Goal: Communication & Community: Answer question/provide support

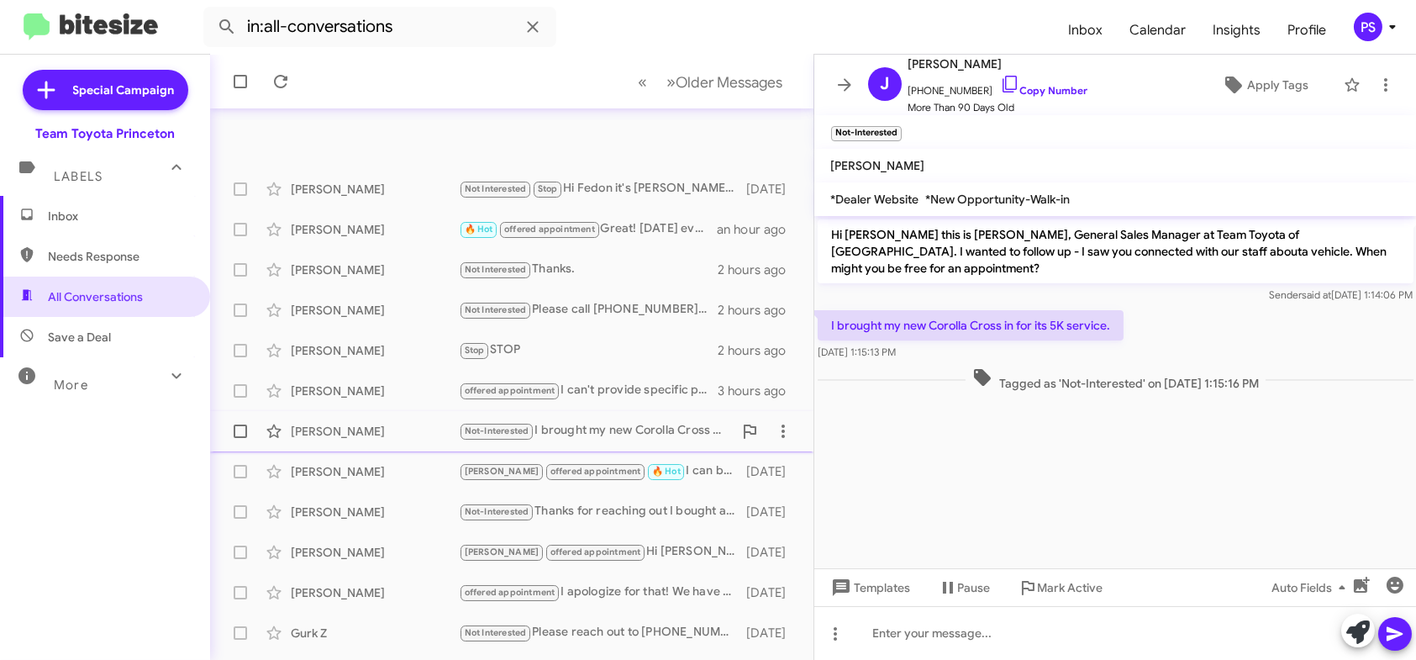
scroll to position [315, 0]
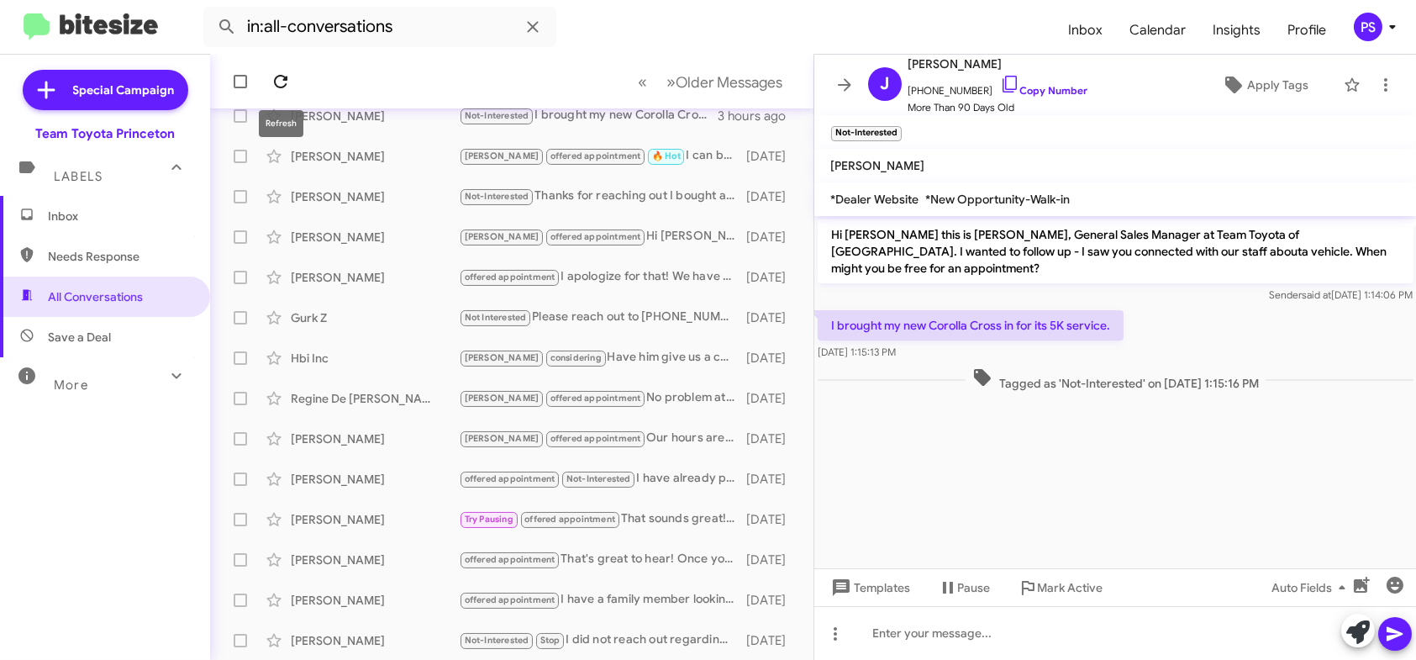
click at [287, 78] on icon at bounding box center [281, 81] width 20 height 20
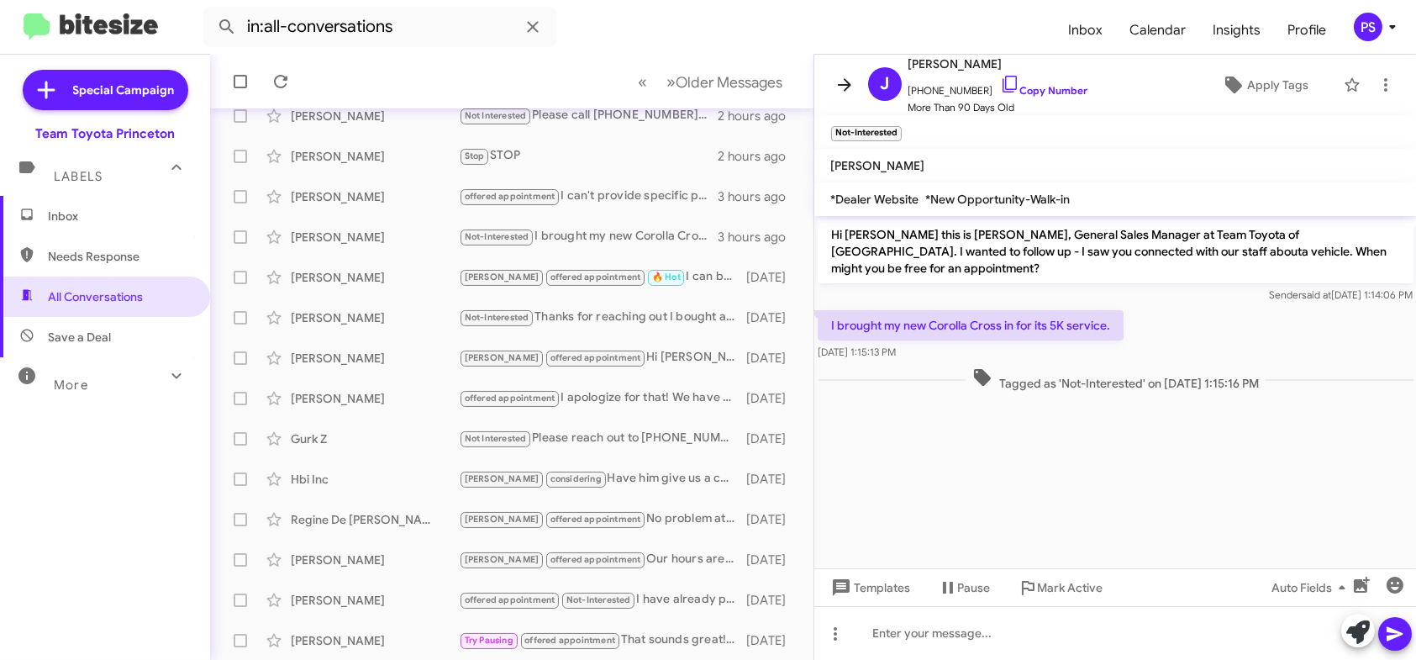
click at [841, 83] on icon at bounding box center [845, 85] width 20 height 20
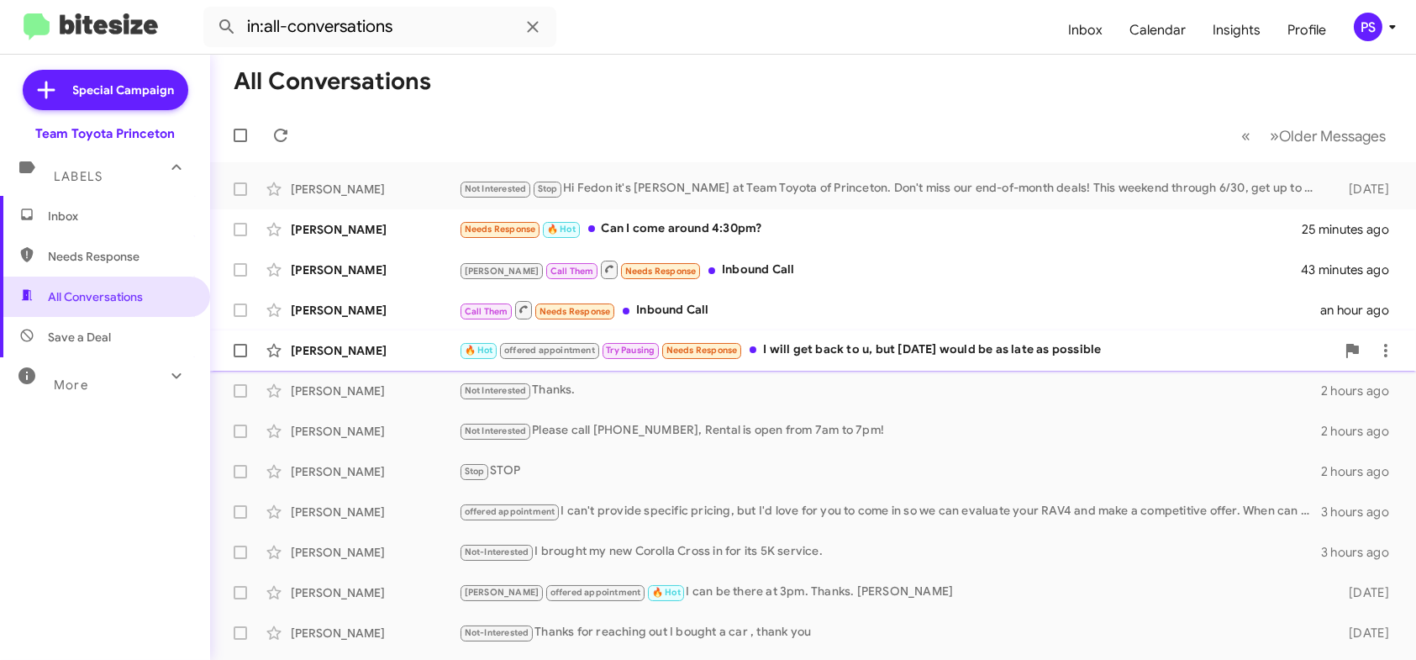
click at [891, 348] on div "🔥 Hot offered appointment Try Pausing Needs Response I will get back to u, but …" at bounding box center [897, 349] width 877 height 19
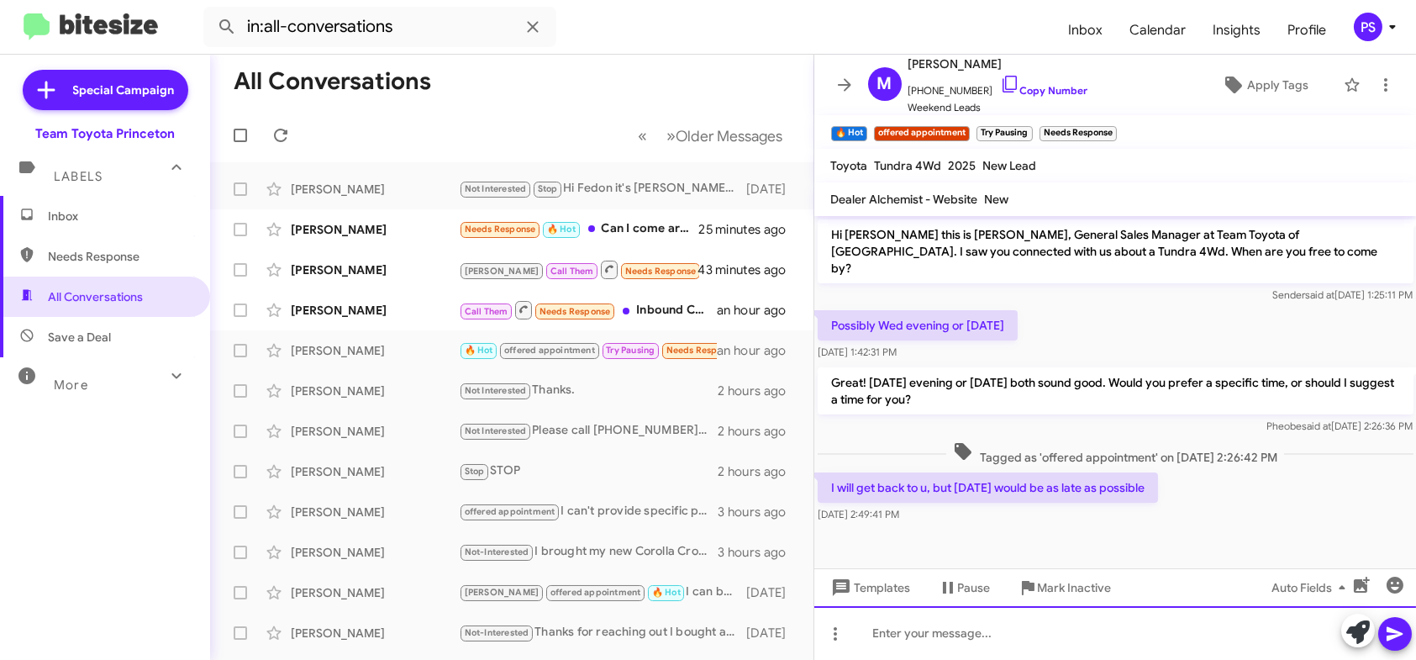
click at [1283, 644] on div at bounding box center [1115, 633] width 603 height 54
click at [1393, 637] on icon at bounding box center [1395, 634] width 16 height 14
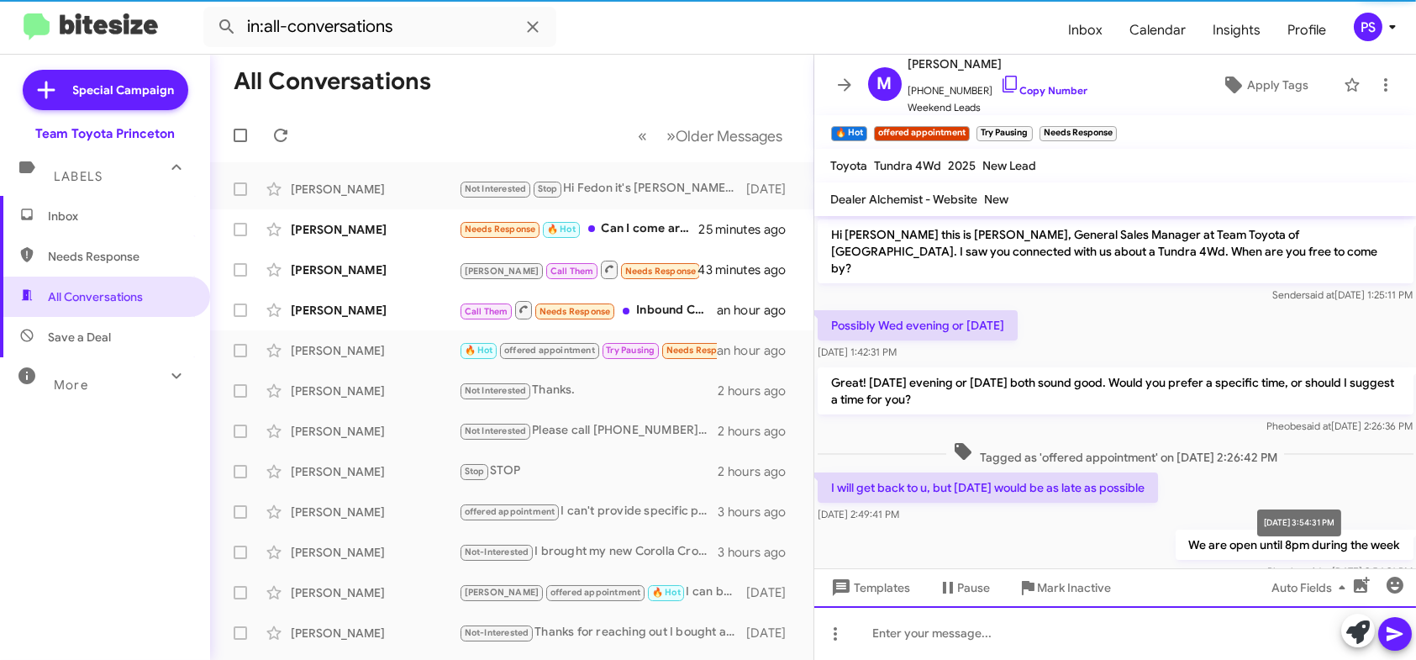
scroll to position [24, 0]
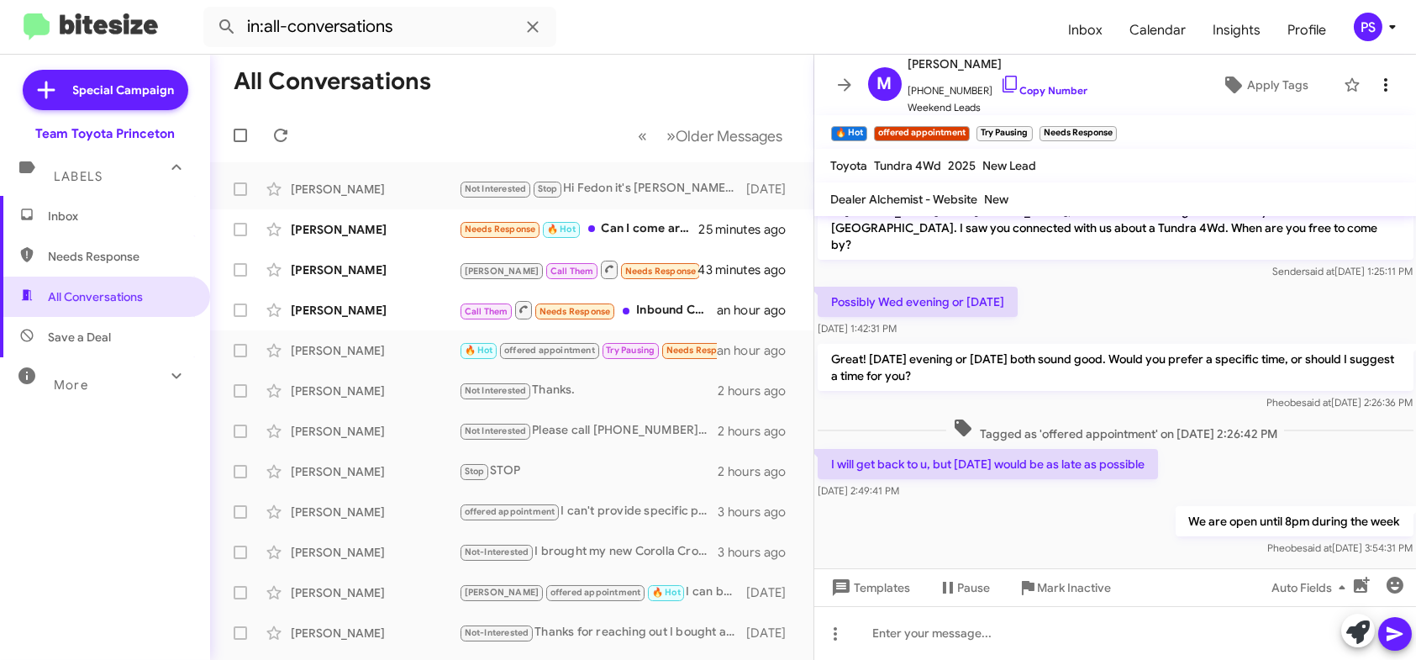
drag, startPoint x: 1391, startPoint y: 86, endPoint x: 1381, endPoint y: 87, distance: 10.1
click at [1392, 87] on mat-toolbar "M [PERSON_NAME] [PHONE_NUMBER] Copy Number Weekend Leads Apply Tags" at bounding box center [1115, 85] width 603 height 61
click at [1378, 87] on icon at bounding box center [1386, 85] width 20 height 20
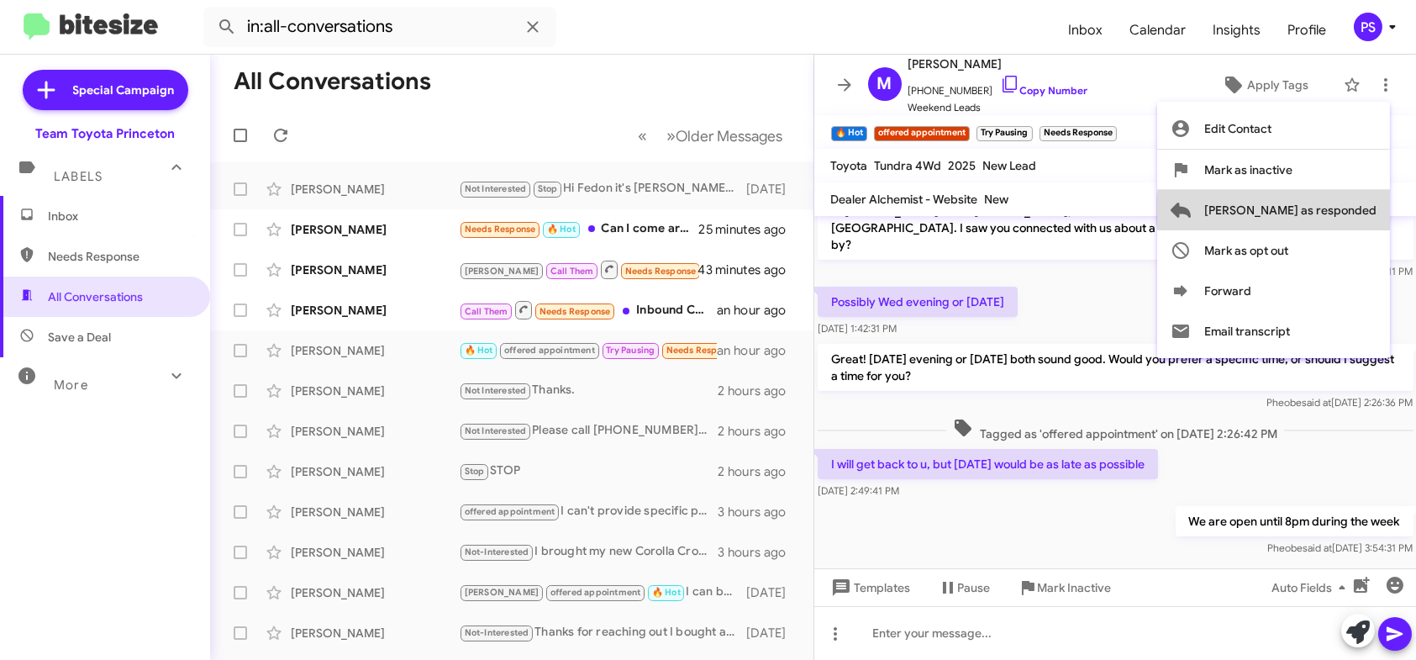
click at [1345, 210] on span "[PERSON_NAME] as responded" at bounding box center [1290, 210] width 172 height 40
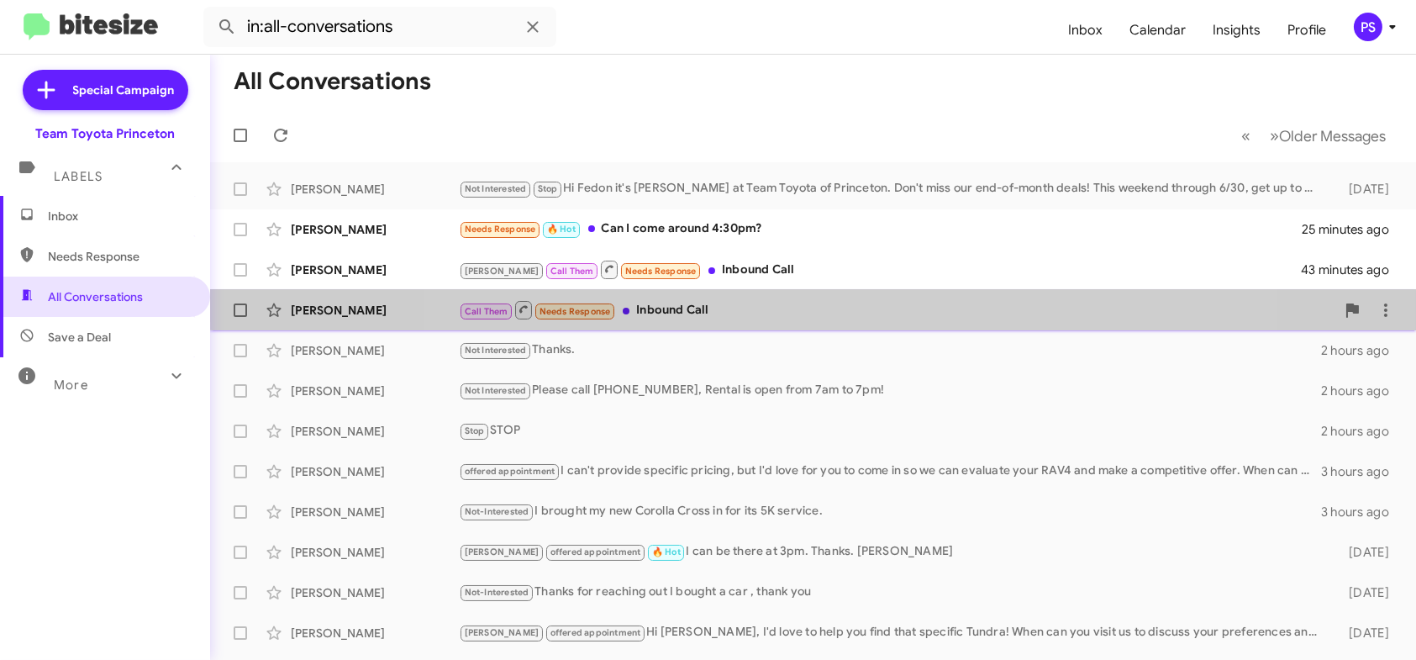
click at [823, 298] on div "[PERSON_NAME] Call Them Needs Response Inbound Call an hour ago" at bounding box center [813, 310] width 1179 height 34
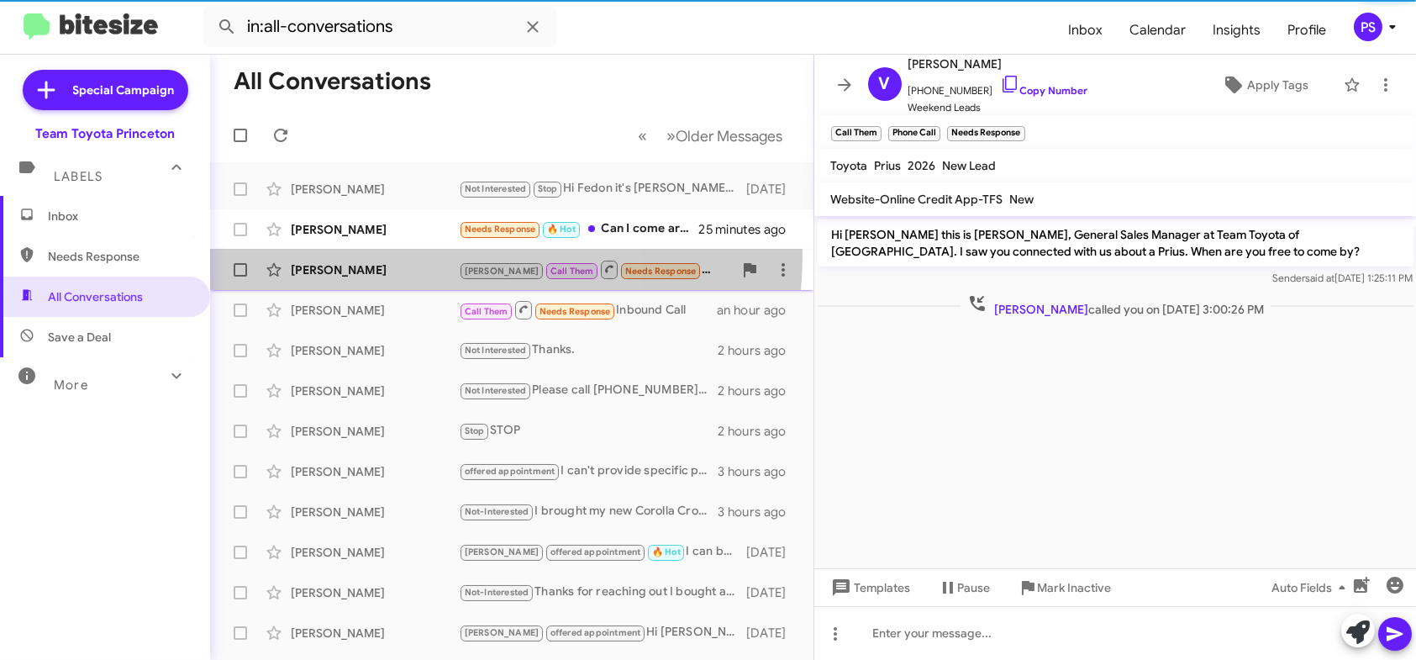
click at [402, 253] on div "[PERSON_NAME] [PERSON_NAME] Call Them Needs Response Inbound Call 43 minutes ago" at bounding box center [512, 270] width 577 height 34
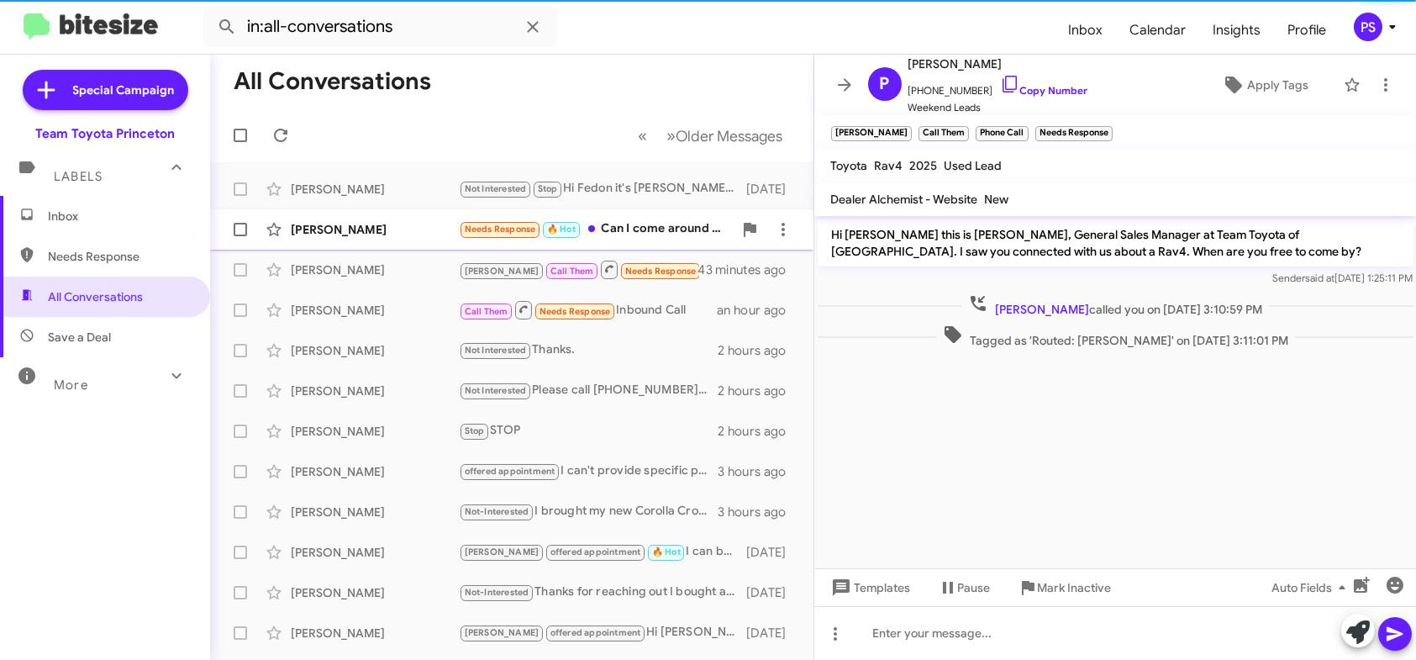
click at [399, 237] on div "[PERSON_NAME]" at bounding box center [375, 229] width 168 height 17
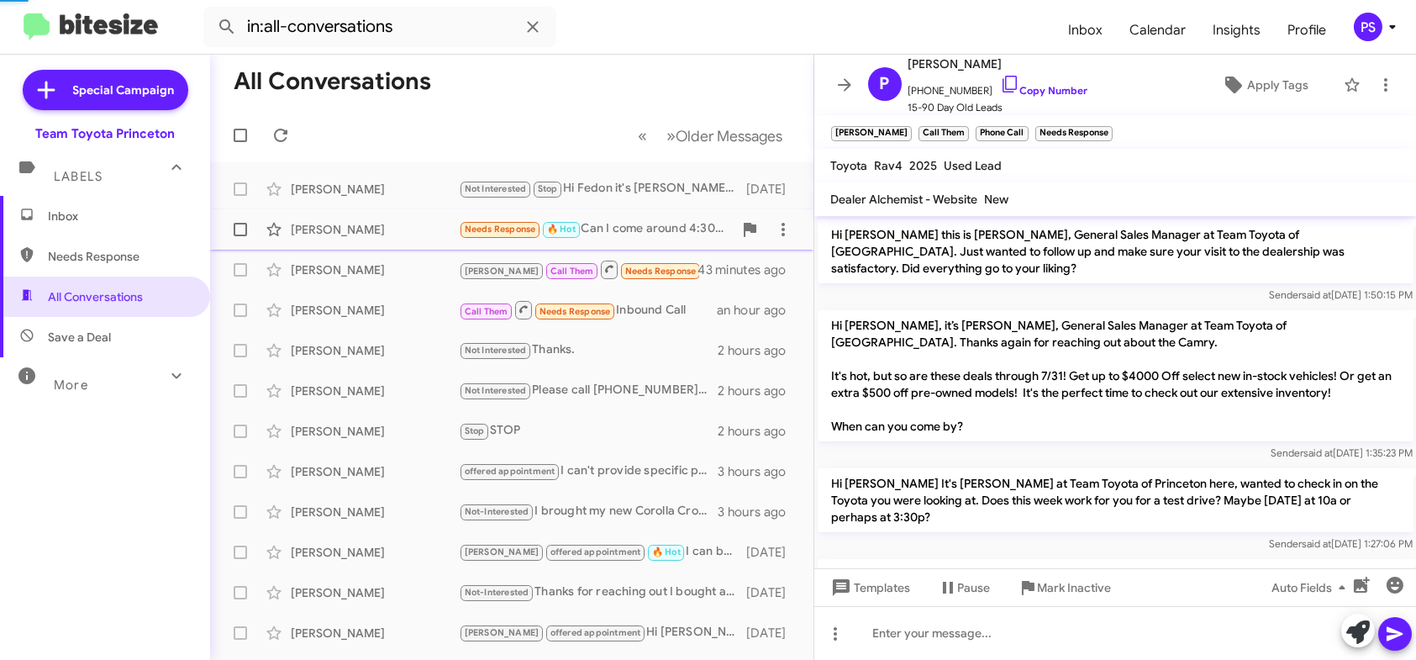
scroll to position [245, 0]
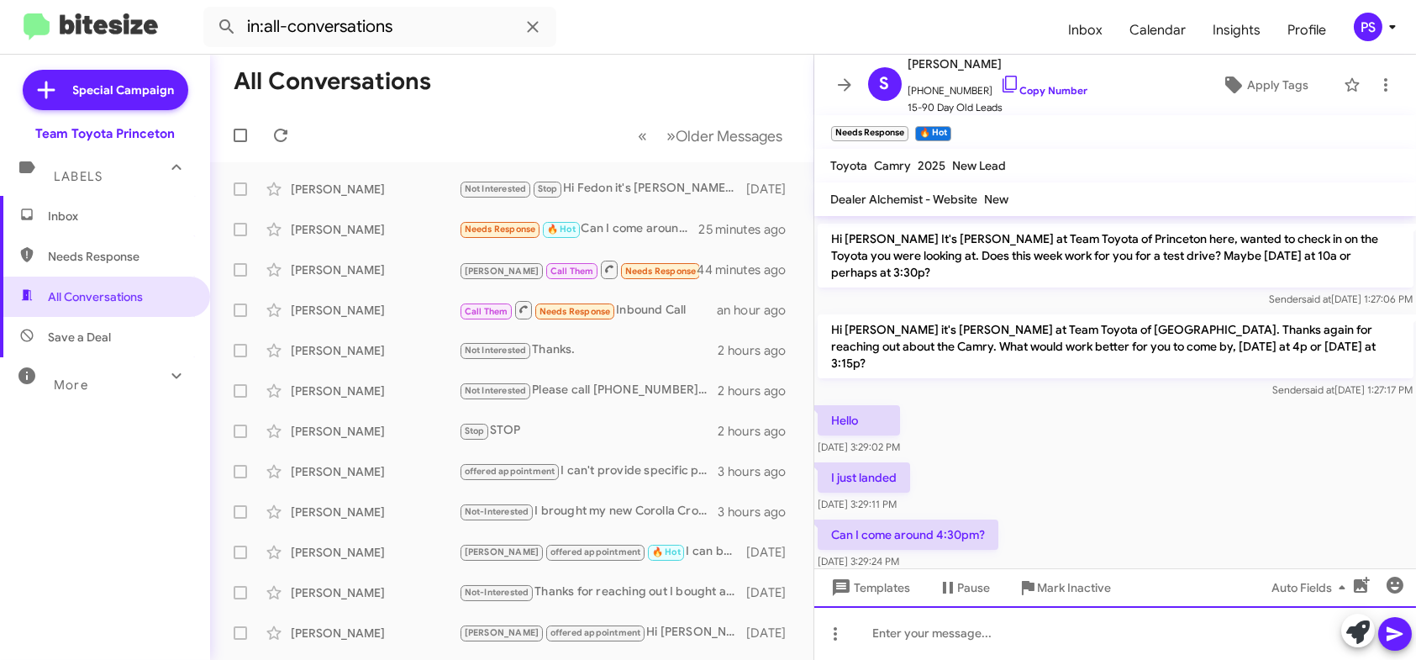
click at [1084, 635] on div at bounding box center [1115, 633] width 603 height 54
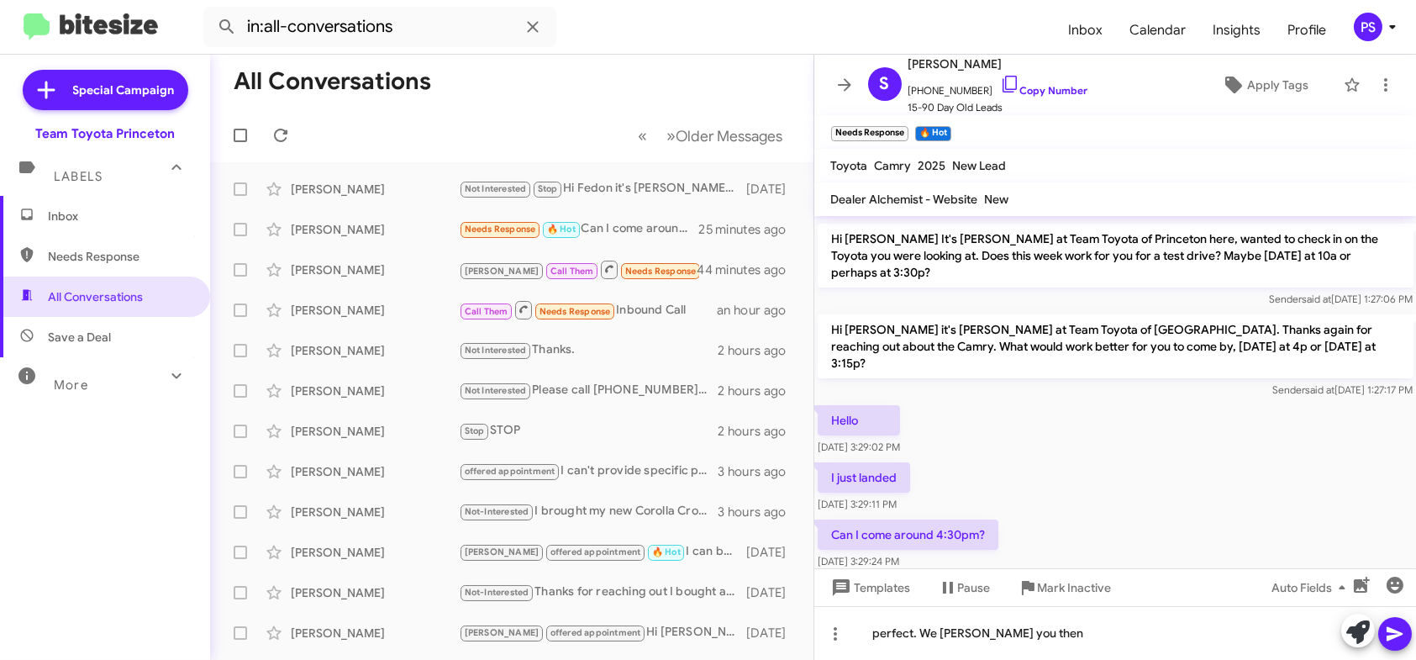
click at [1392, 640] on icon at bounding box center [1395, 634] width 20 height 20
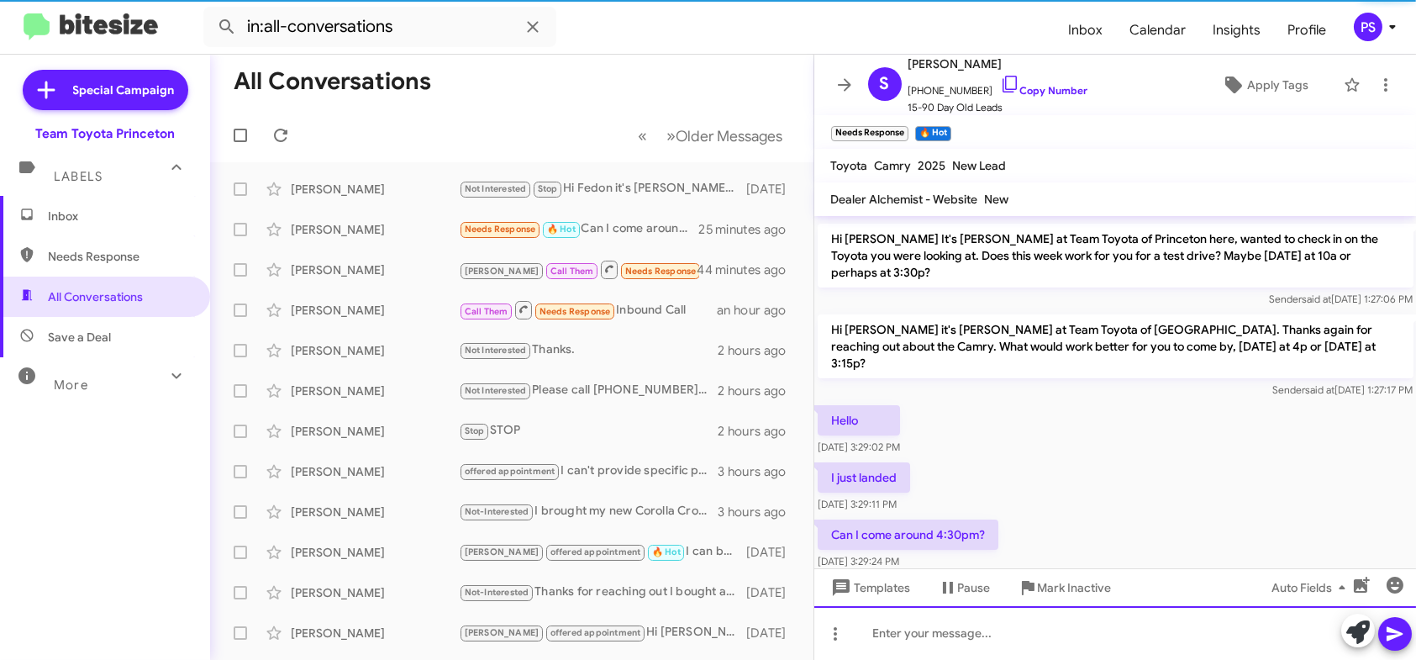
scroll to position [0, 0]
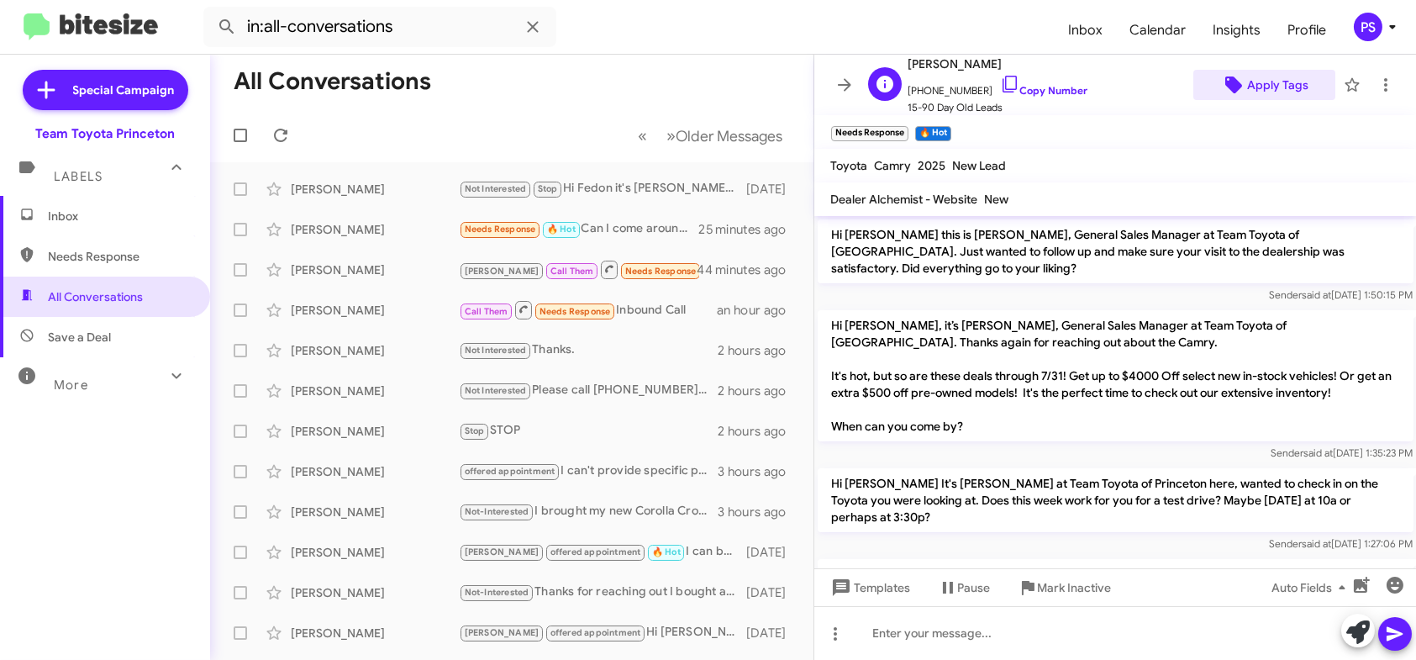
click at [1260, 96] on span "Apply Tags" at bounding box center [1277, 85] width 61 height 30
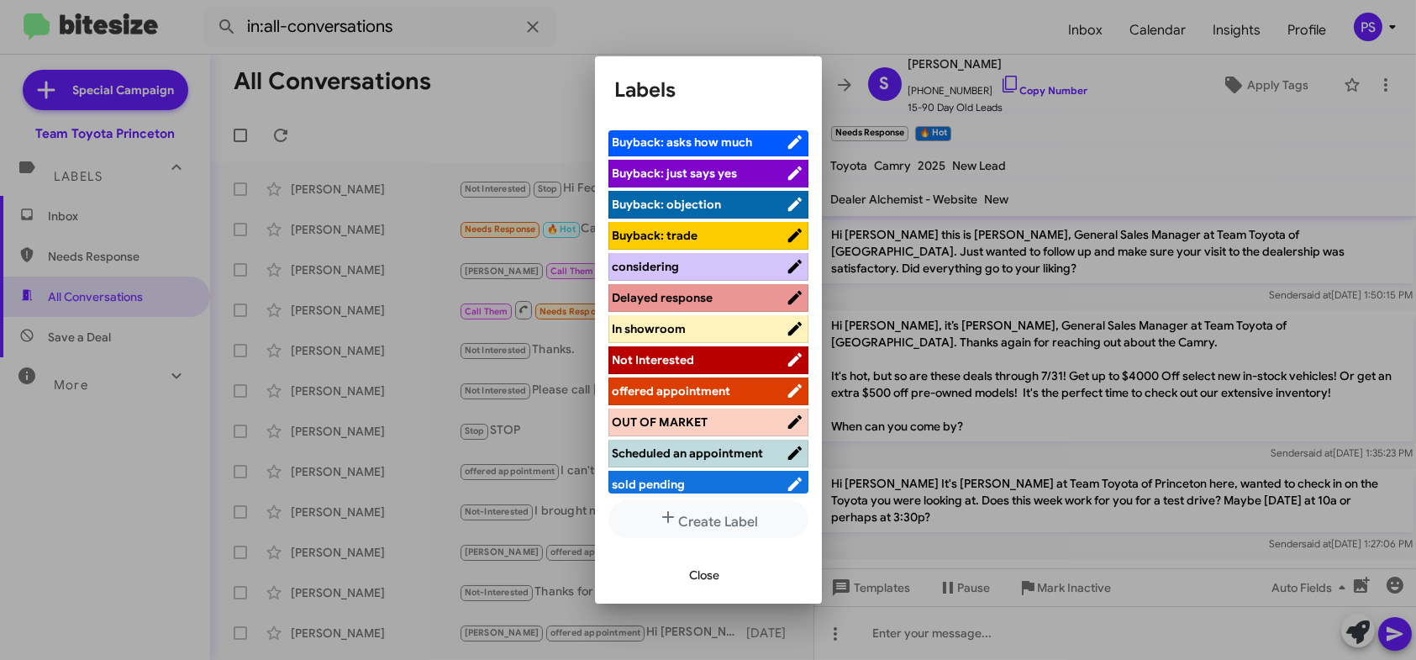
scroll to position [208, 0]
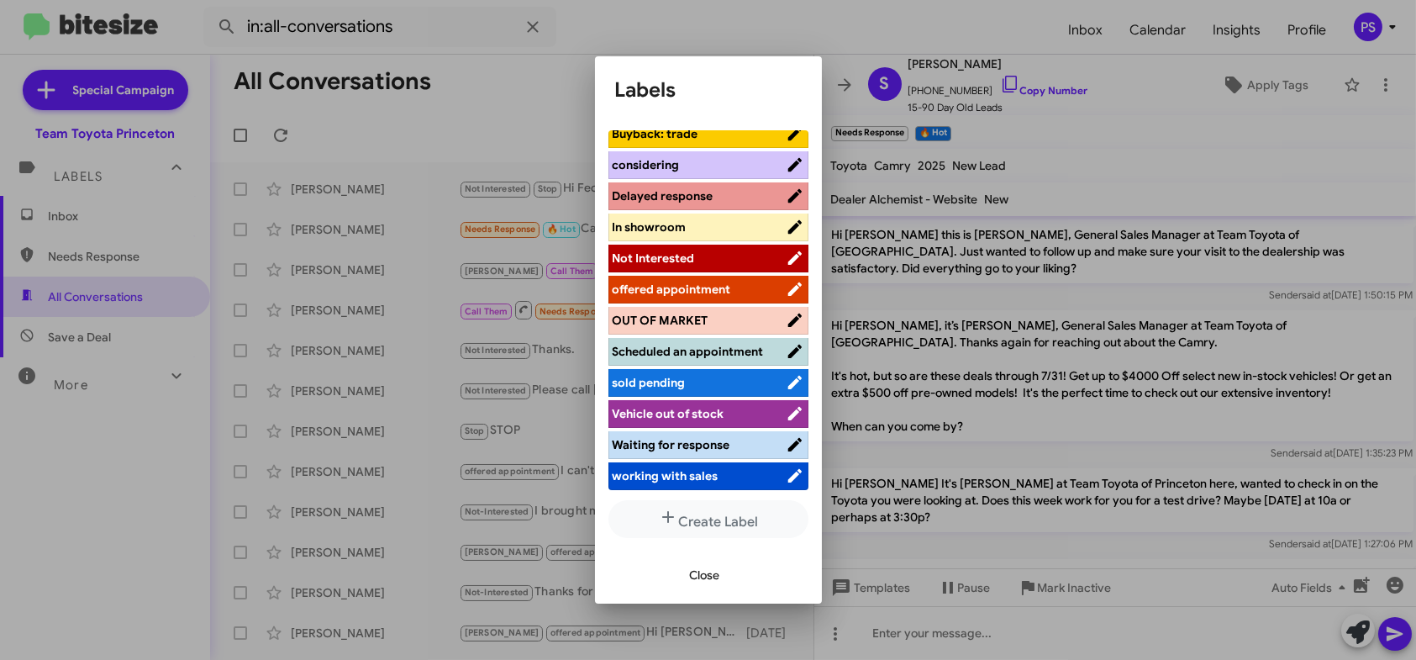
click at [679, 350] on span "Scheduled an appointment" at bounding box center [688, 351] width 151 height 15
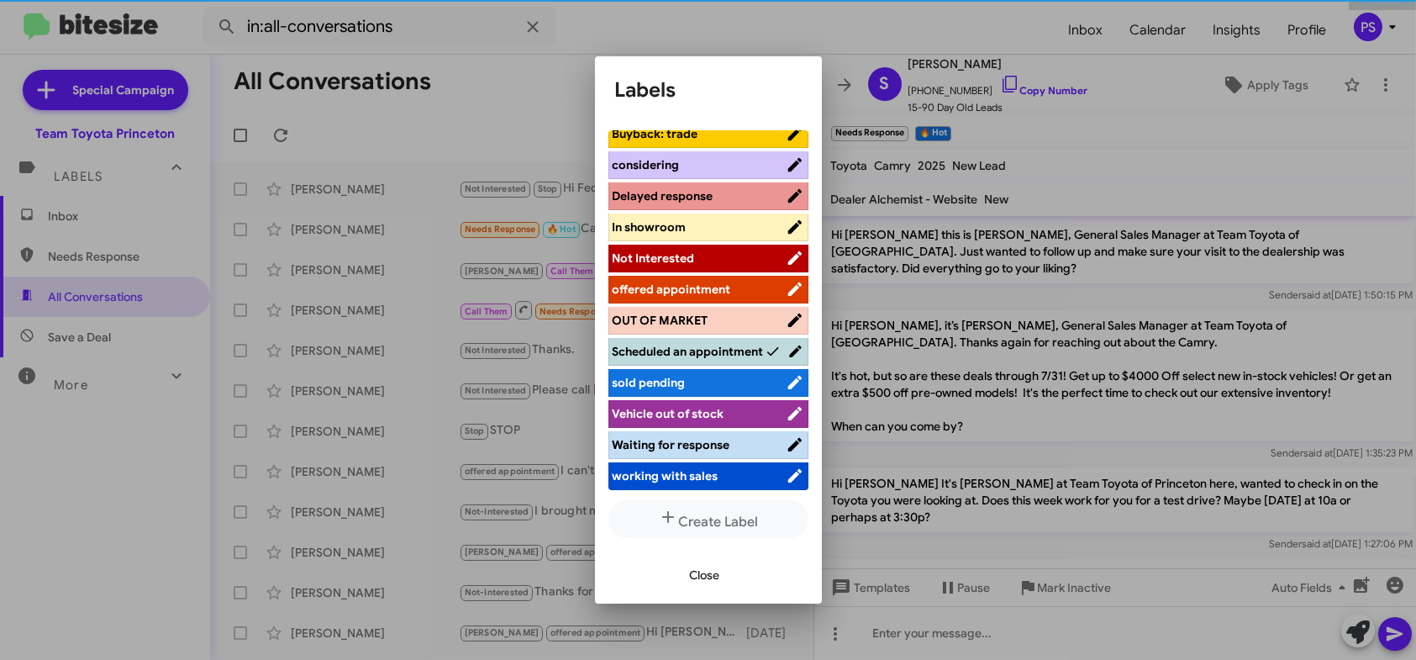
click at [688, 563] on button "Close" at bounding box center [705, 575] width 57 height 30
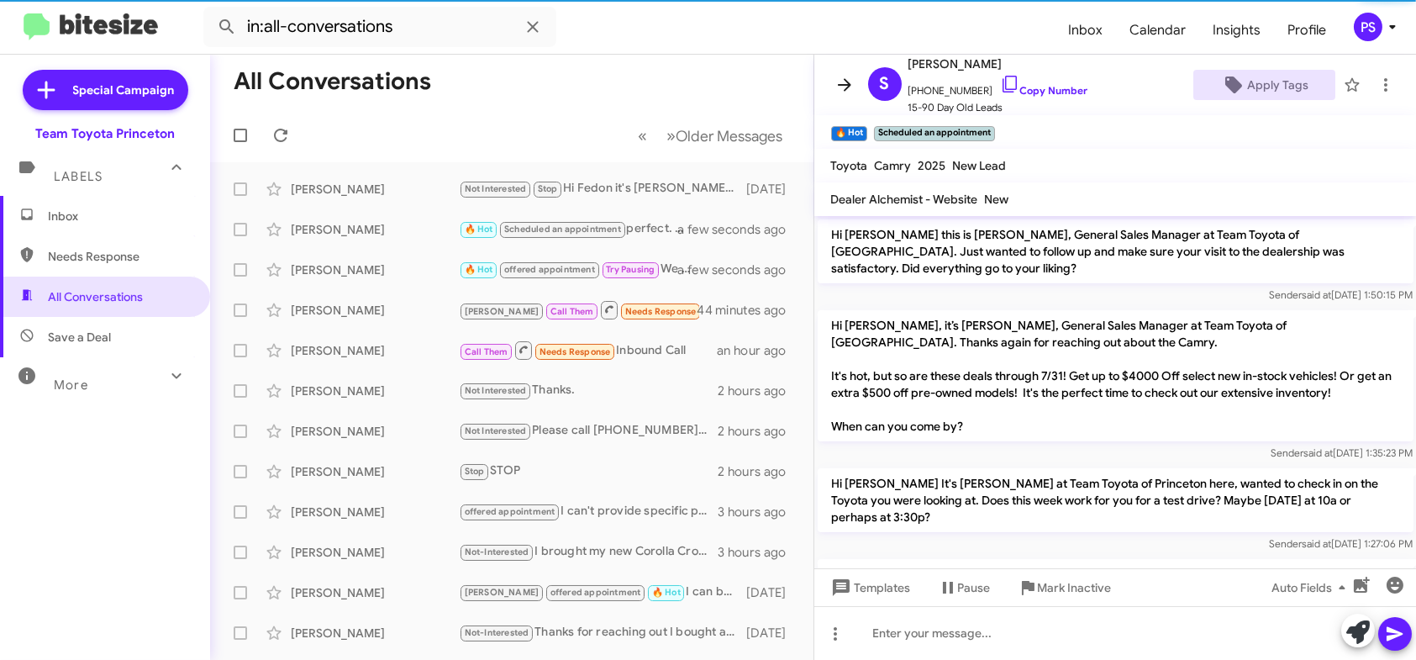
click at [830, 84] on span at bounding box center [845, 85] width 34 height 20
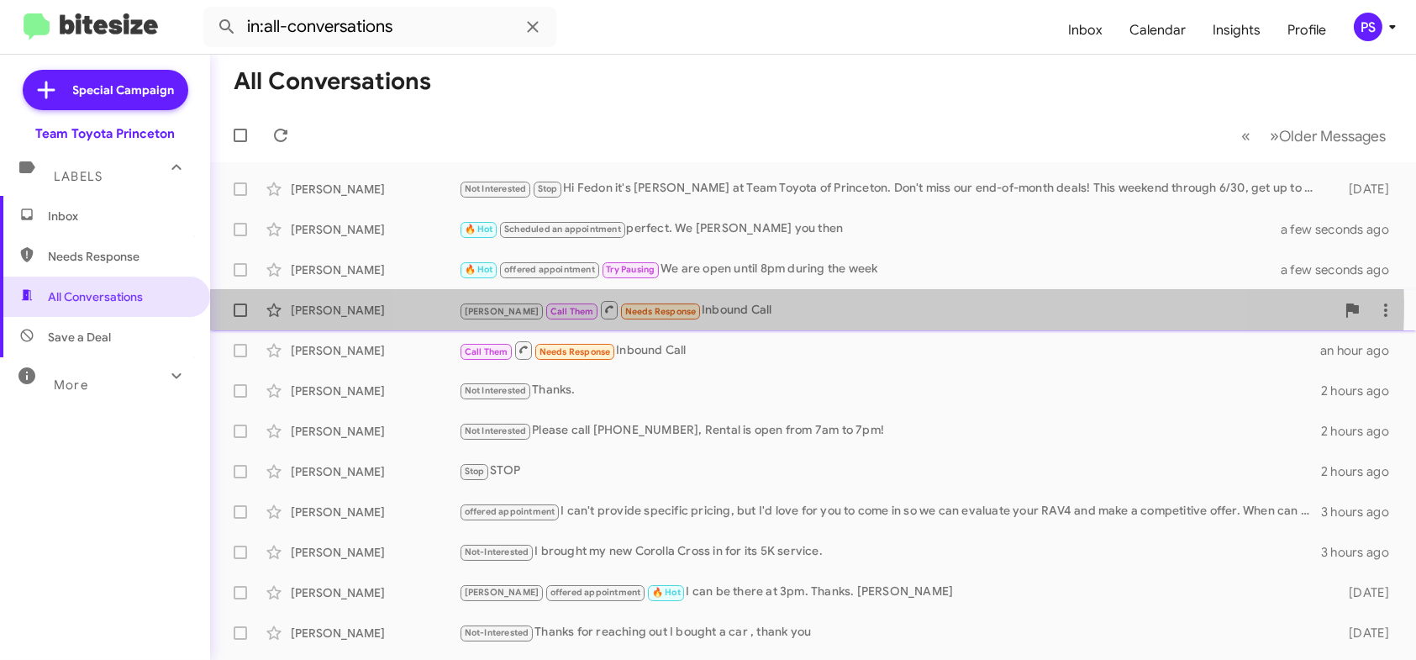
click at [791, 303] on div "[PERSON_NAME] Call Them Needs Response Inbound Call" at bounding box center [897, 309] width 877 height 21
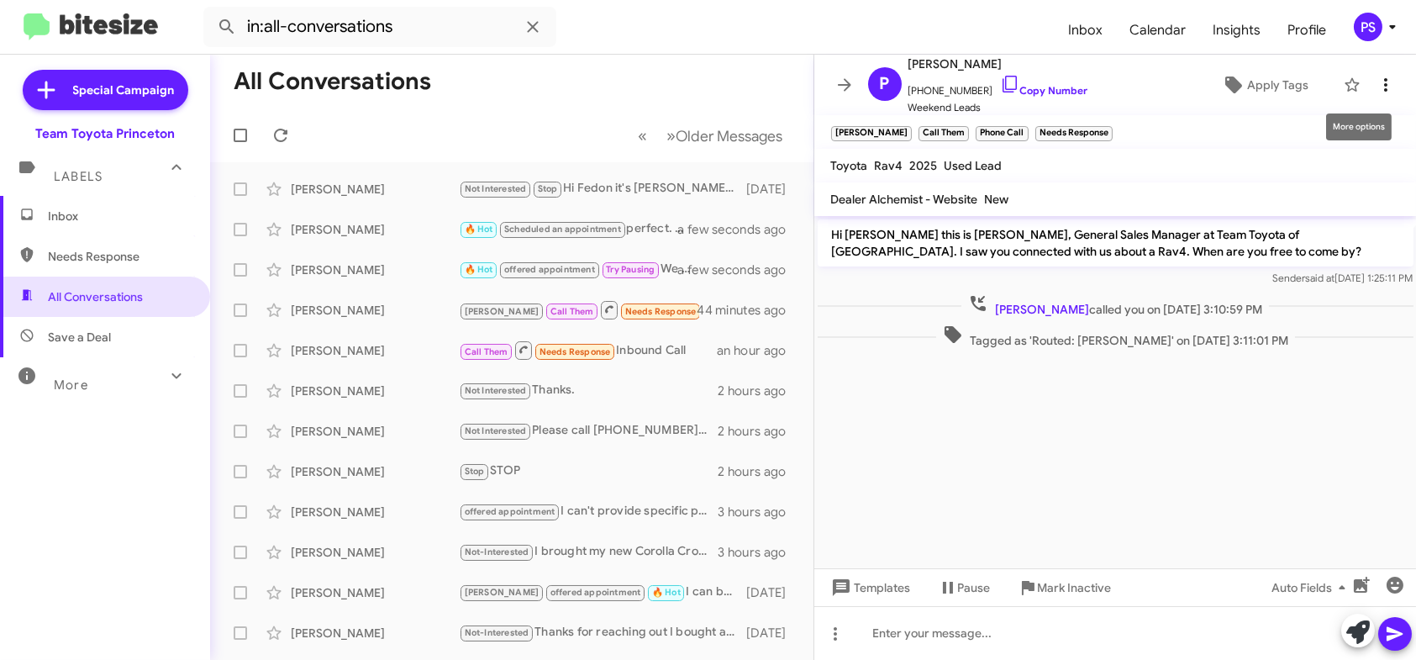
click at [1379, 89] on icon at bounding box center [1386, 85] width 20 height 20
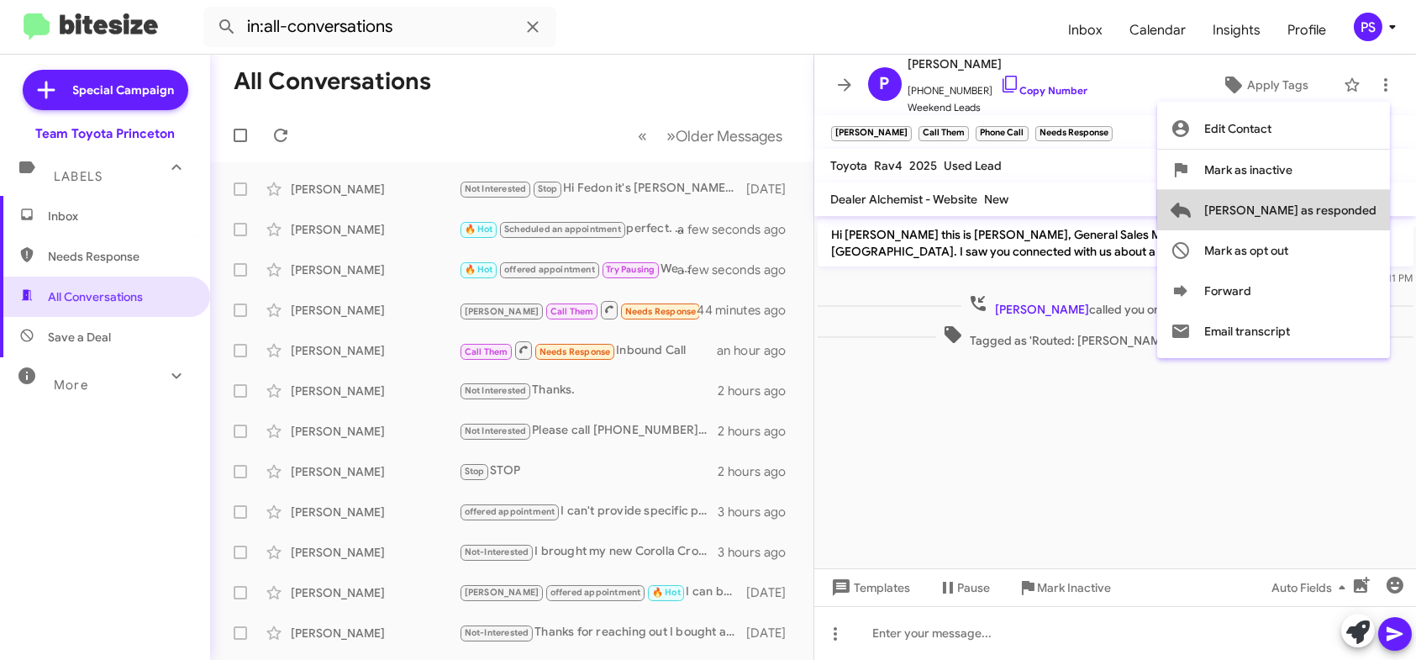
click at [1342, 199] on span "[PERSON_NAME] as responded" at bounding box center [1290, 210] width 172 height 40
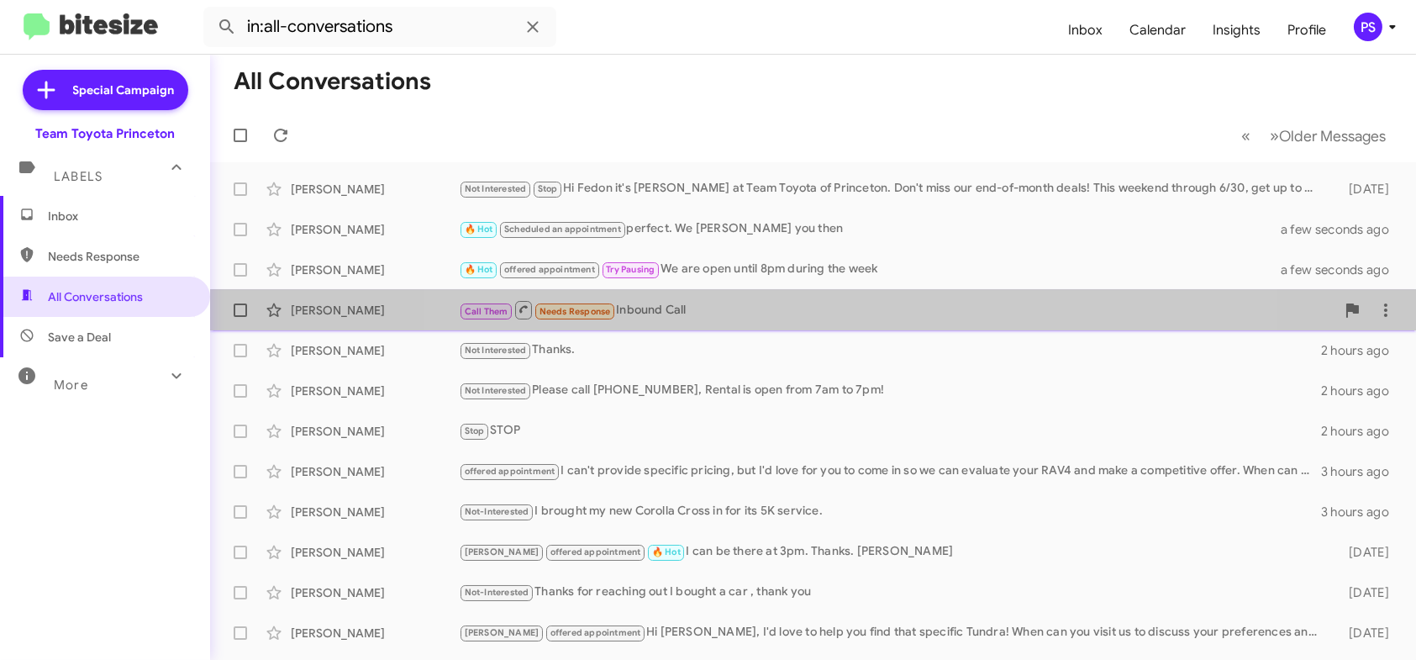
click at [852, 319] on div "Call Them Needs Response Inbound Call" at bounding box center [897, 309] width 877 height 21
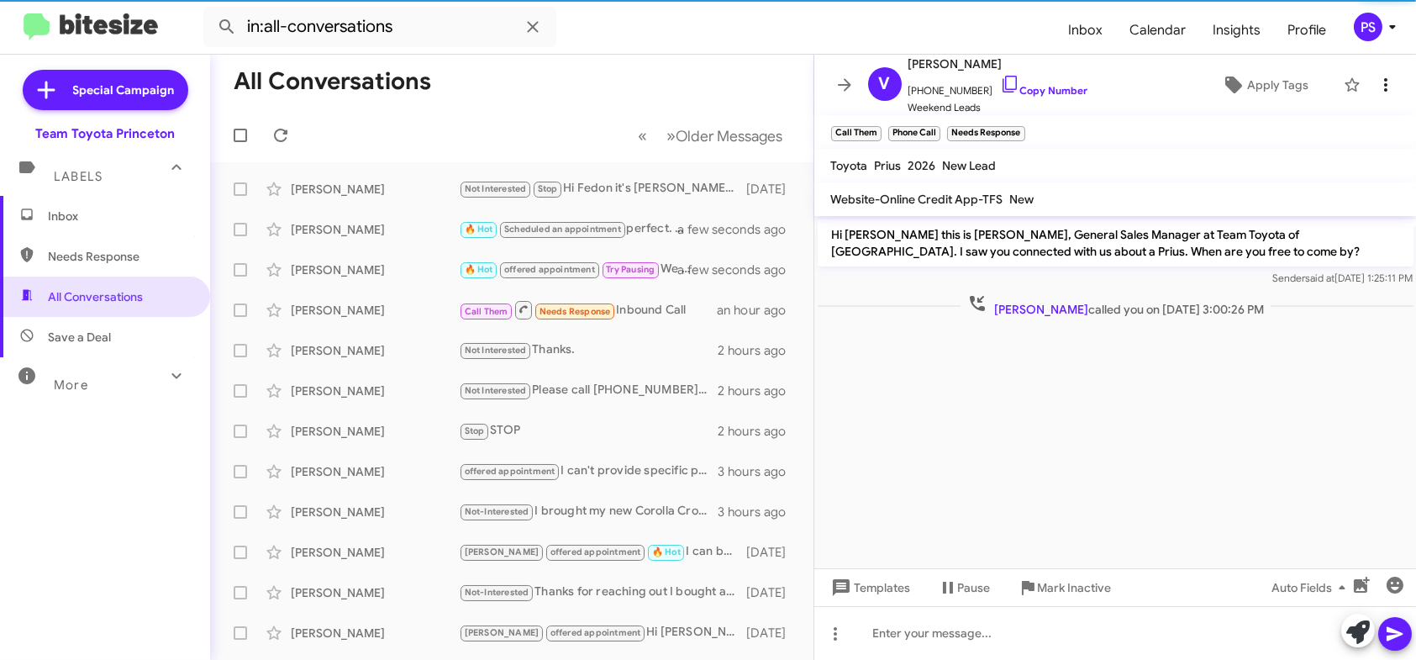
click at [1376, 92] on icon at bounding box center [1386, 85] width 20 height 20
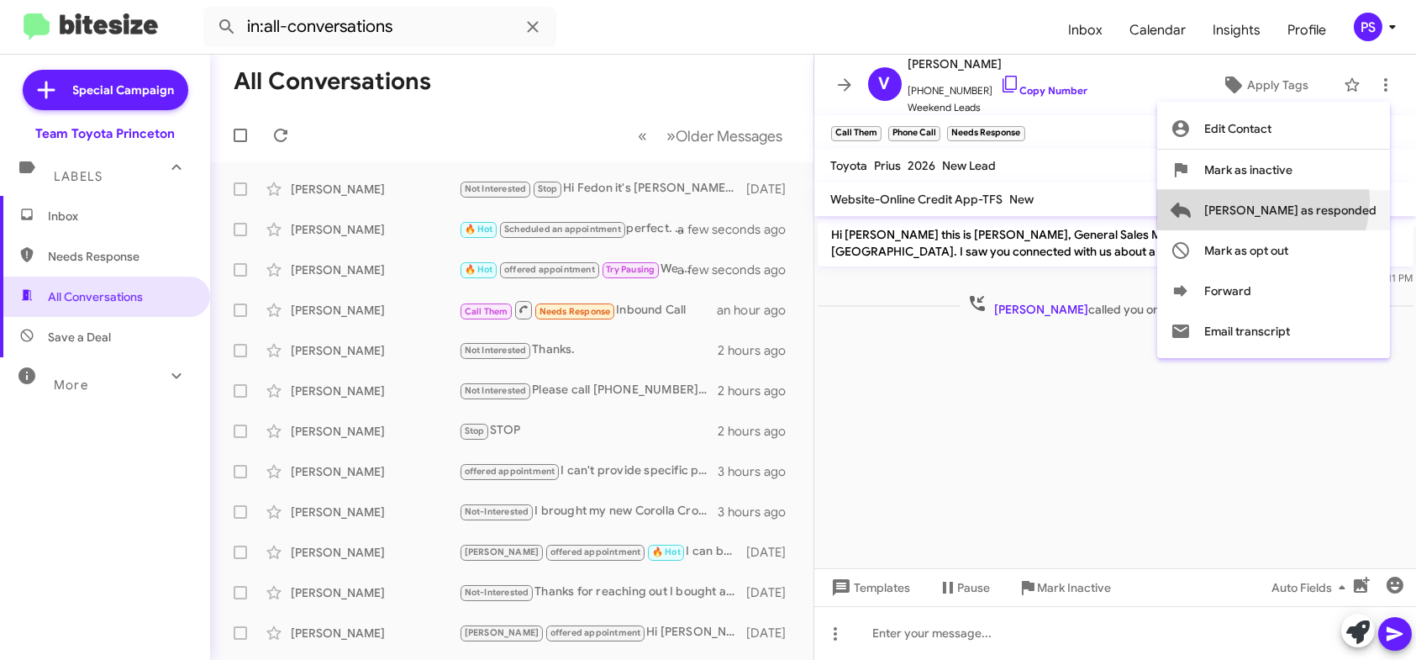
click at [1330, 201] on span "[PERSON_NAME] as responded" at bounding box center [1290, 210] width 172 height 40
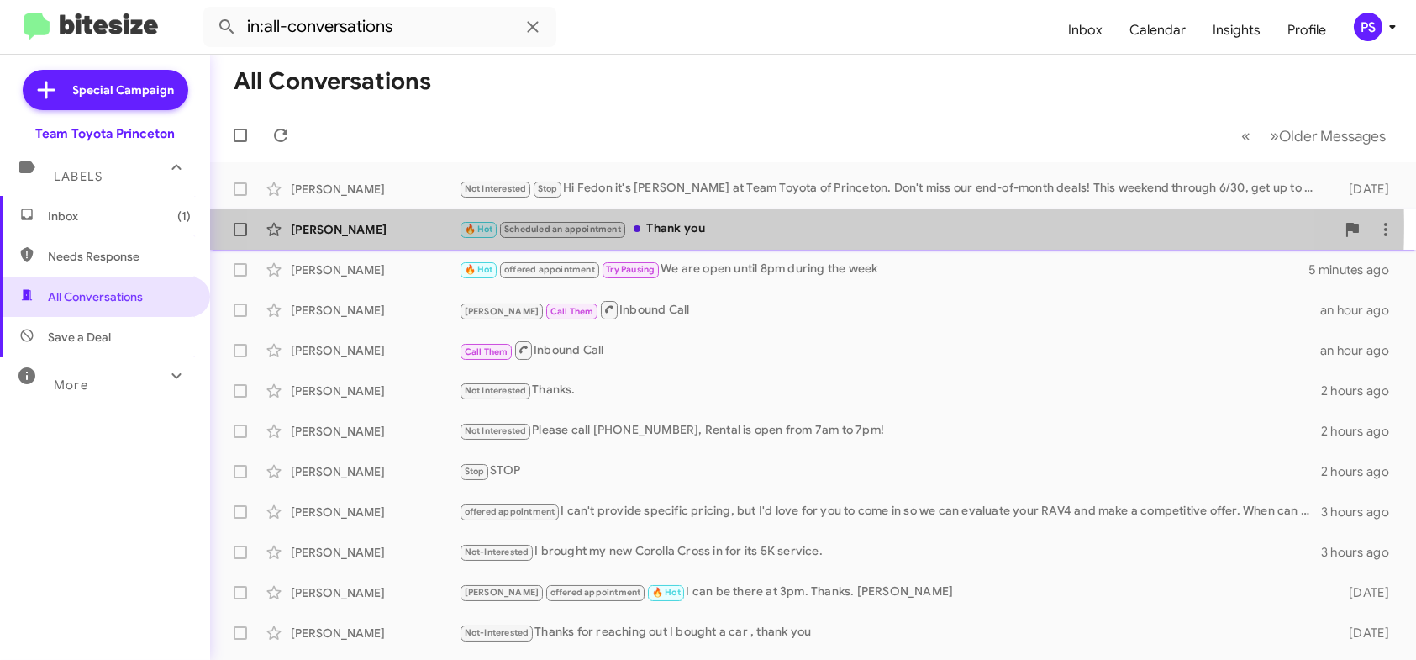
click at [719, 225] on div "🔥 Hot Scheduled an appointment Thank you" at bounding box center [897, 228] width 877 height 19
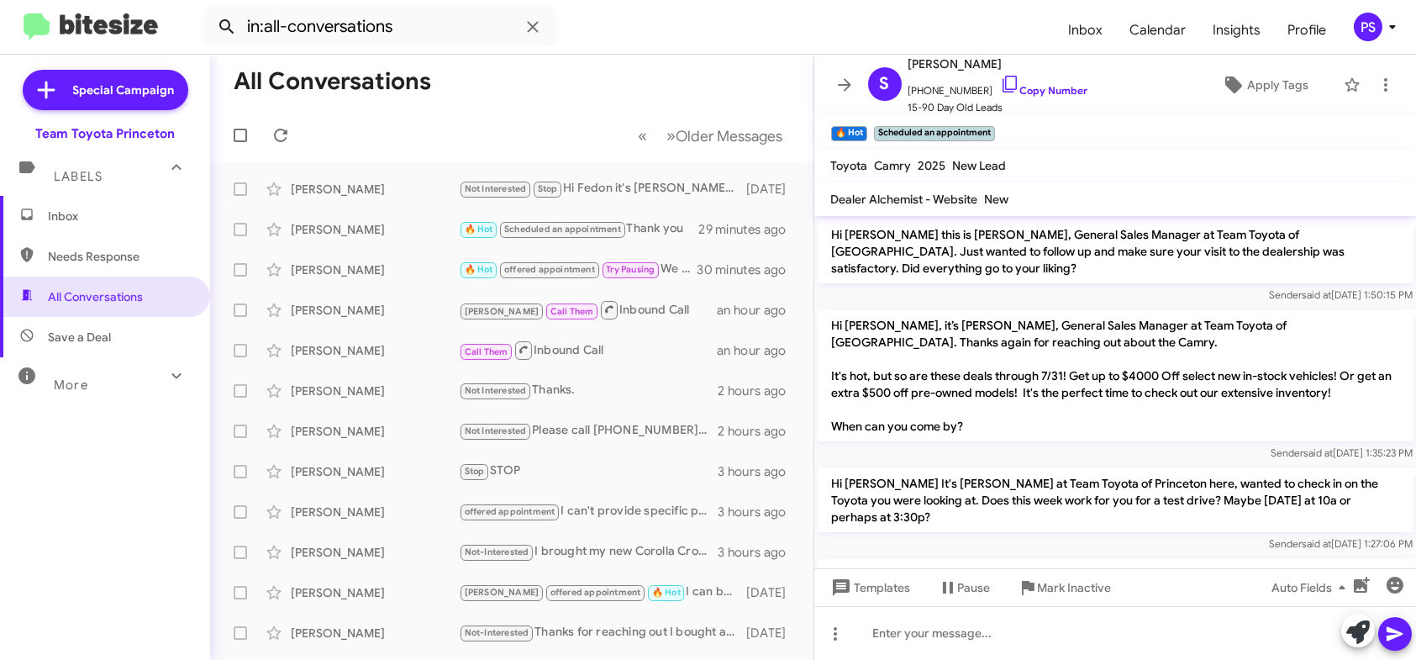
scroll to position [302, 0]
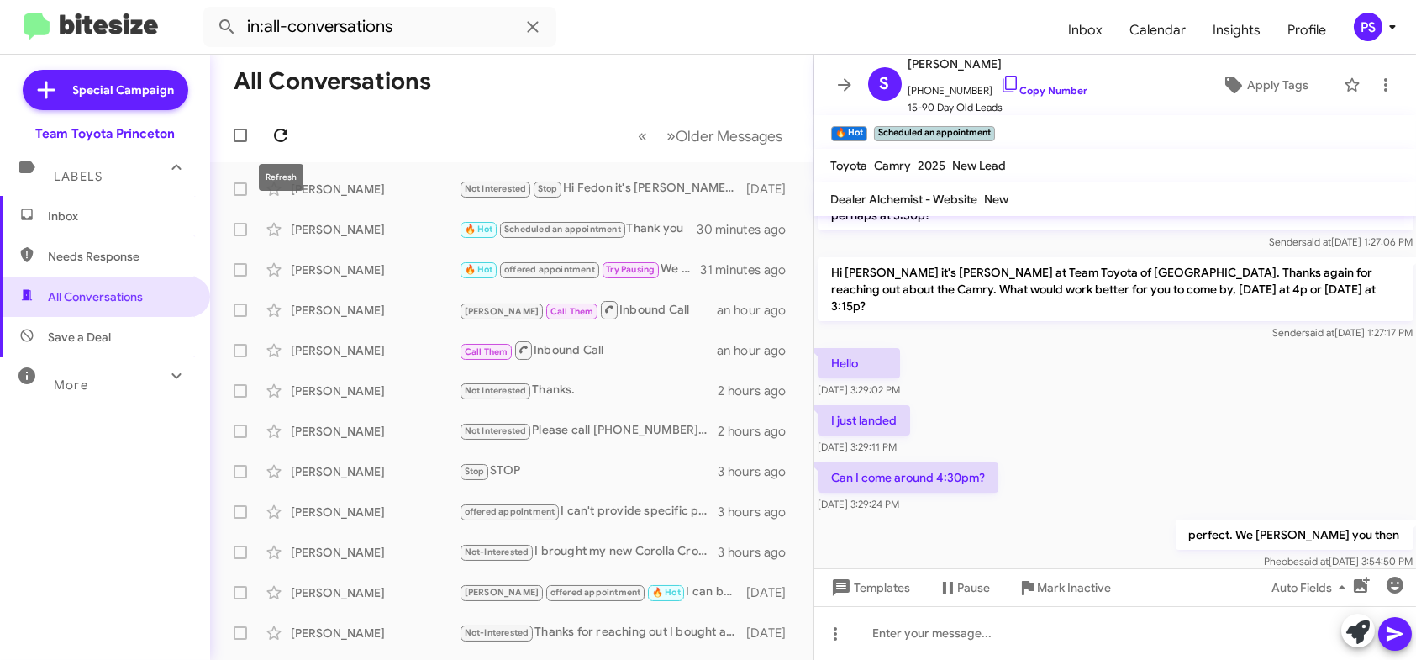
click at [273, 135] on icon at bounding box center [281, 135] width 20 height 20
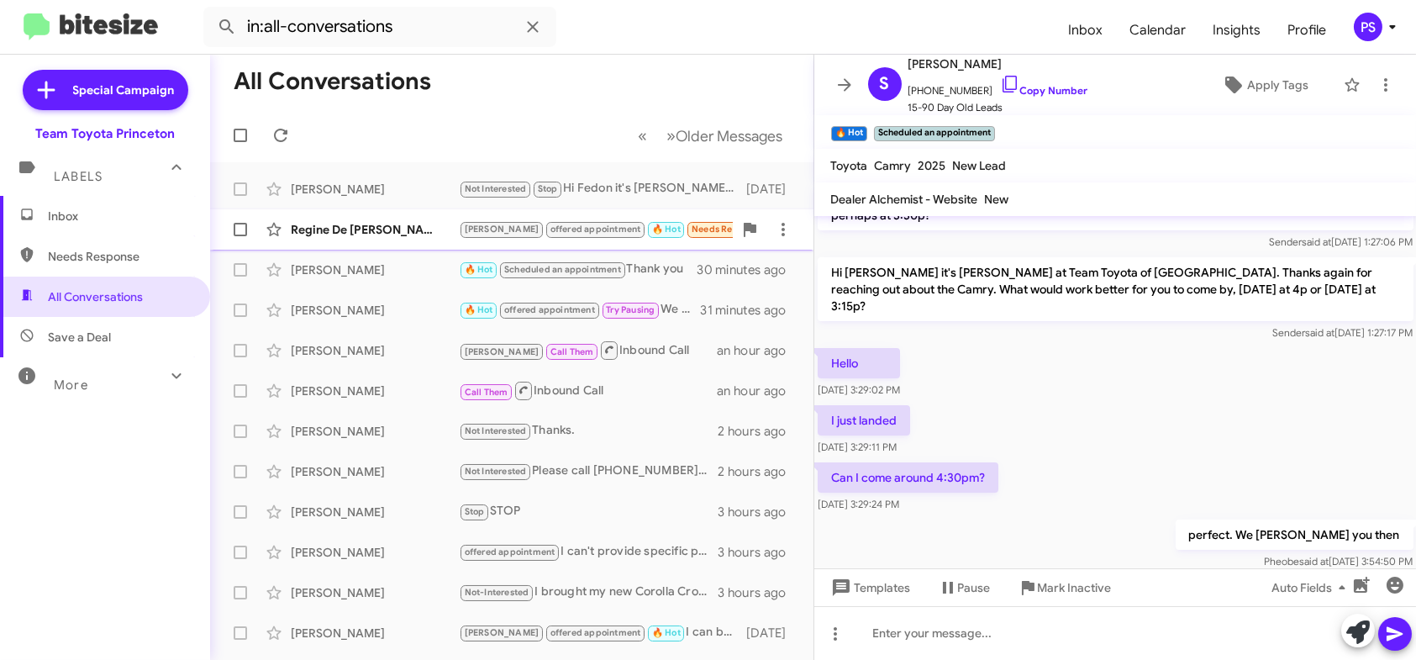
click at [376, 226] on div "Regine De [PERSON_NAME]" at bounding box center [375, 229] width 168 height 17
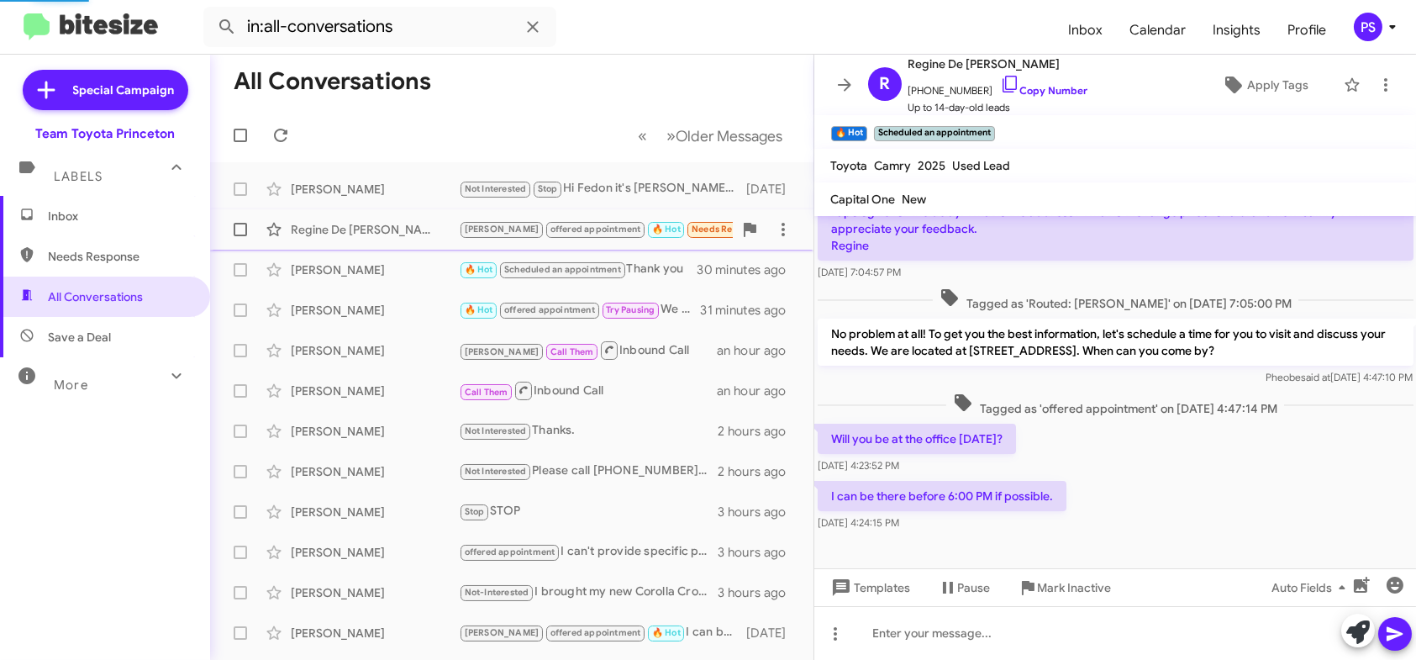
scroll to position [204, 0]
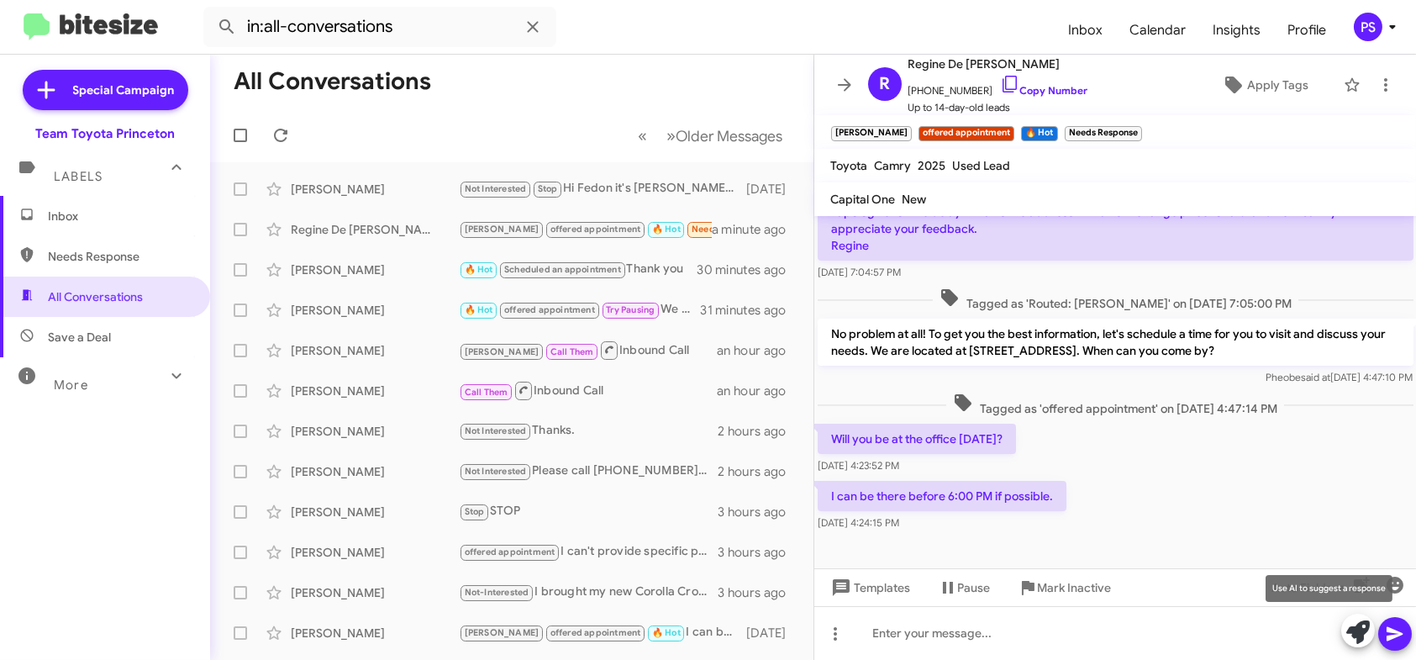
click at [1347, 633] on icon at bounding box center [1358, 632] width 24 height 24
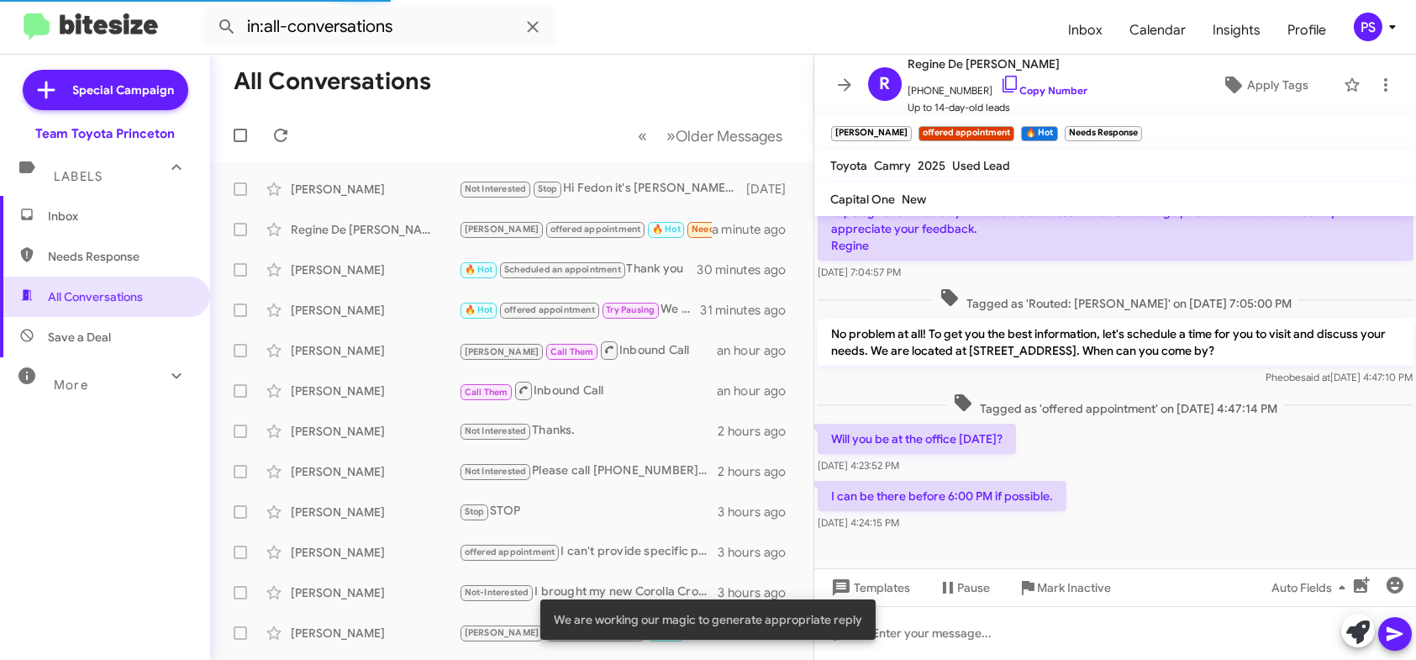
scroll to position [302, 0]
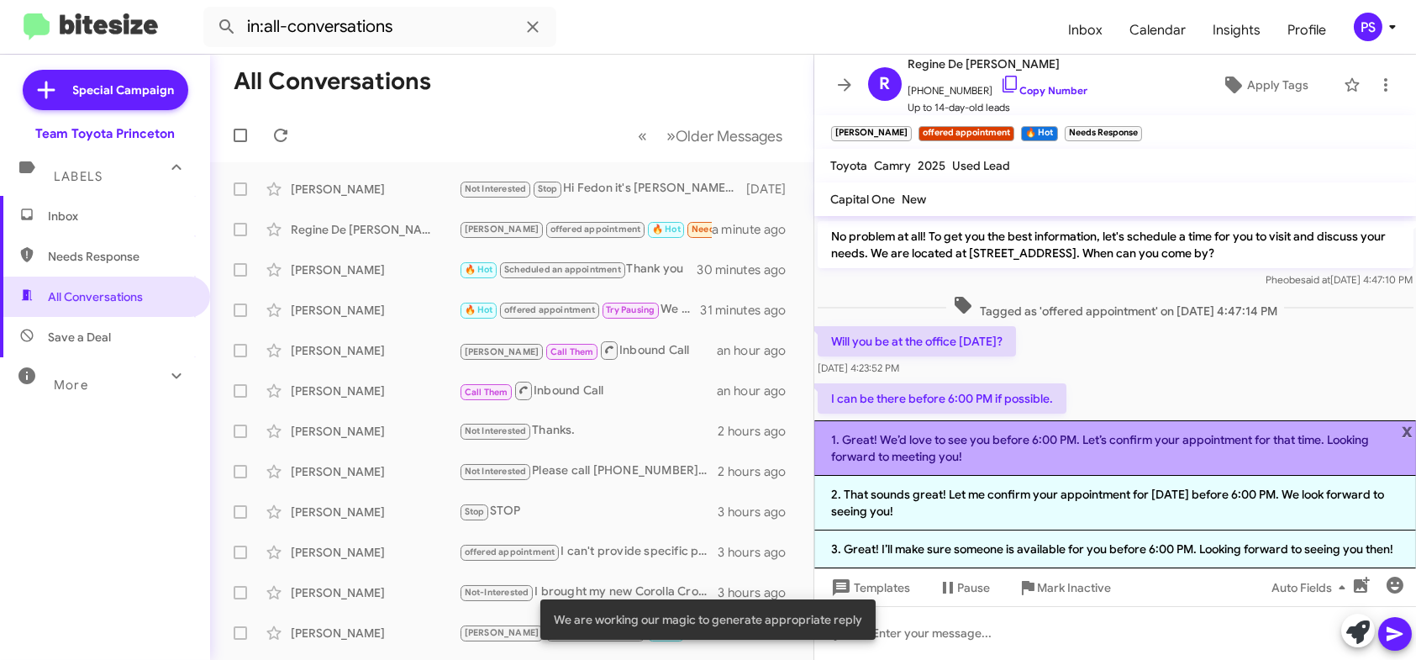
click at [1200, 457] on li "1. Great! We’d love to see you before 6:00 PM. Let’s confirm your appointment f…" at bounding box center [1115, 447] width 603 height 55
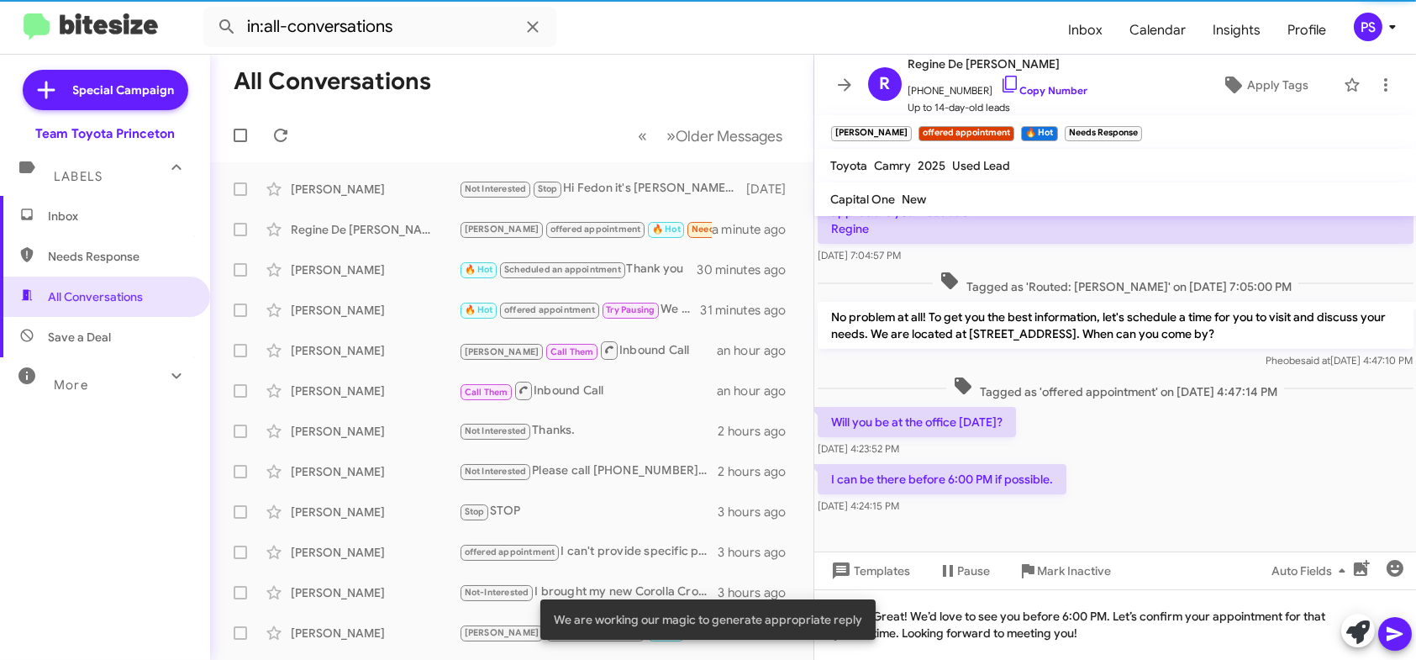
click at [1380, 636] on button at bounding box center [1395, 634] width 34 height 34
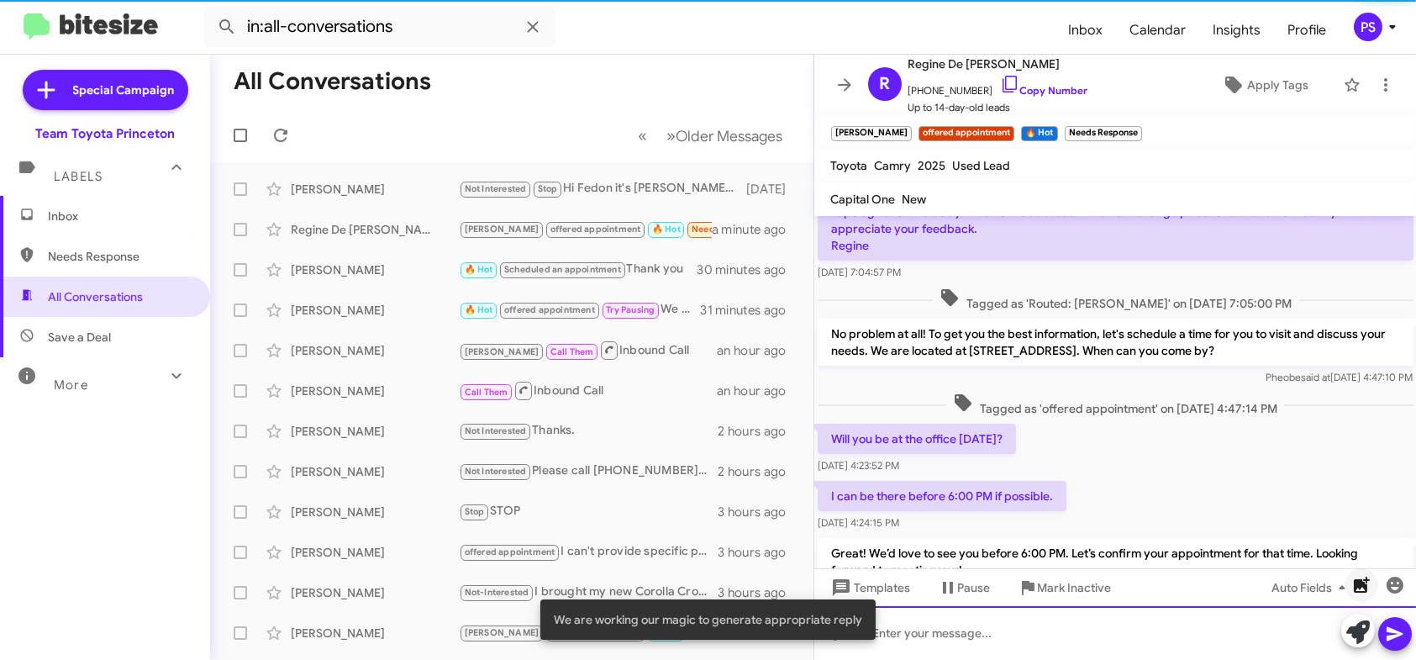
scroll to position [0, 0]
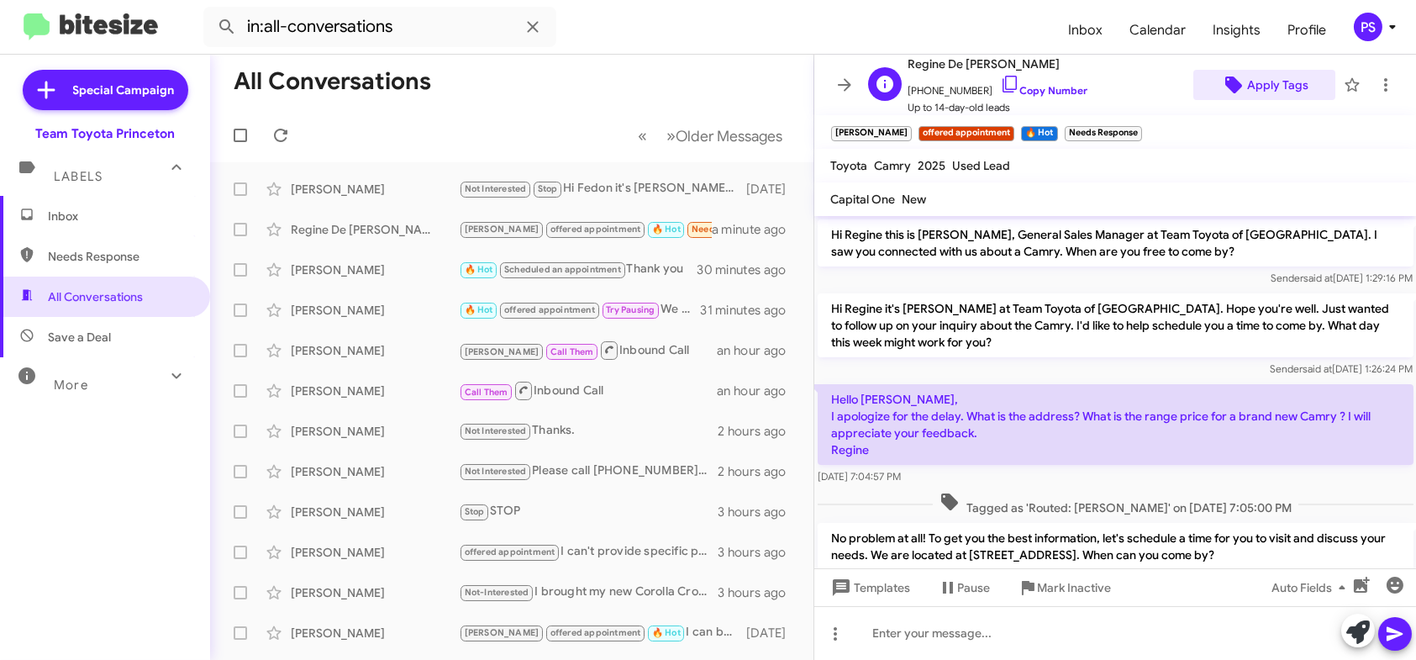
click at [1286, 78] on span "Apply Tags" at bounding box center [1277, 85] width 61 height 30
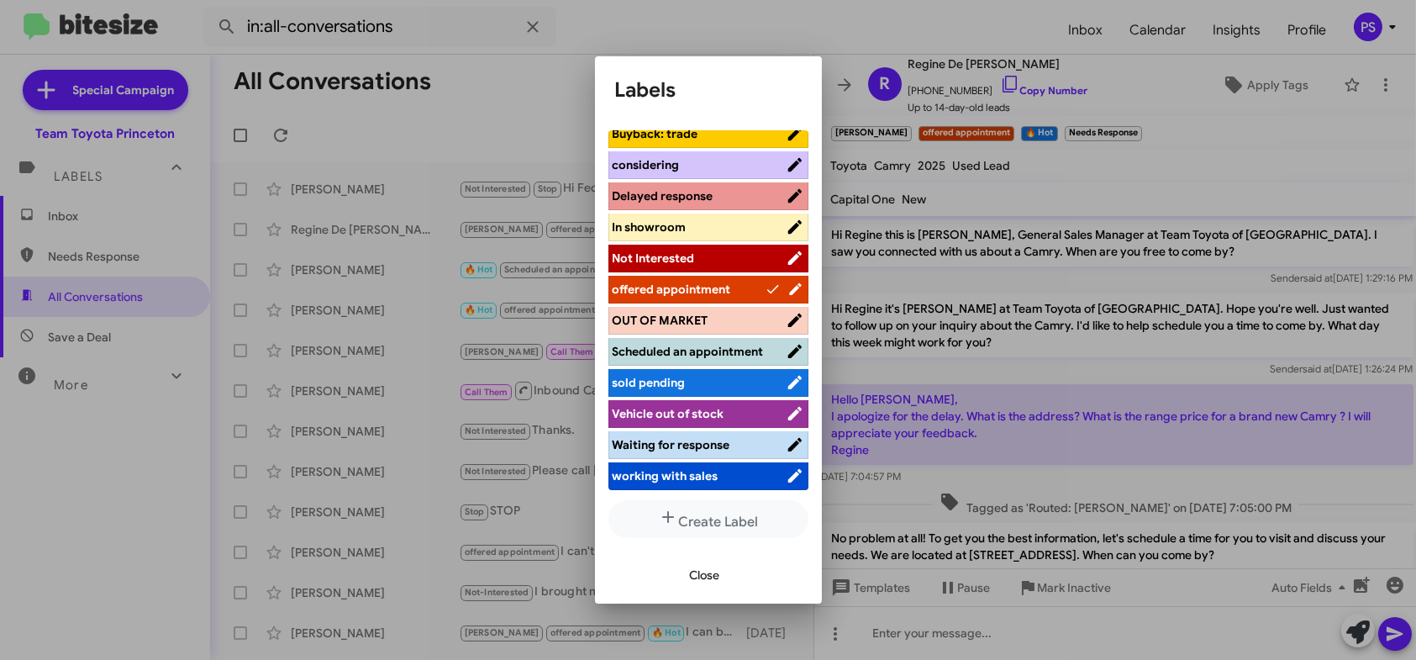
click at [654, 355] on span "Scheduled an appointment" at bounding box center [688, 351] width 151 height 15
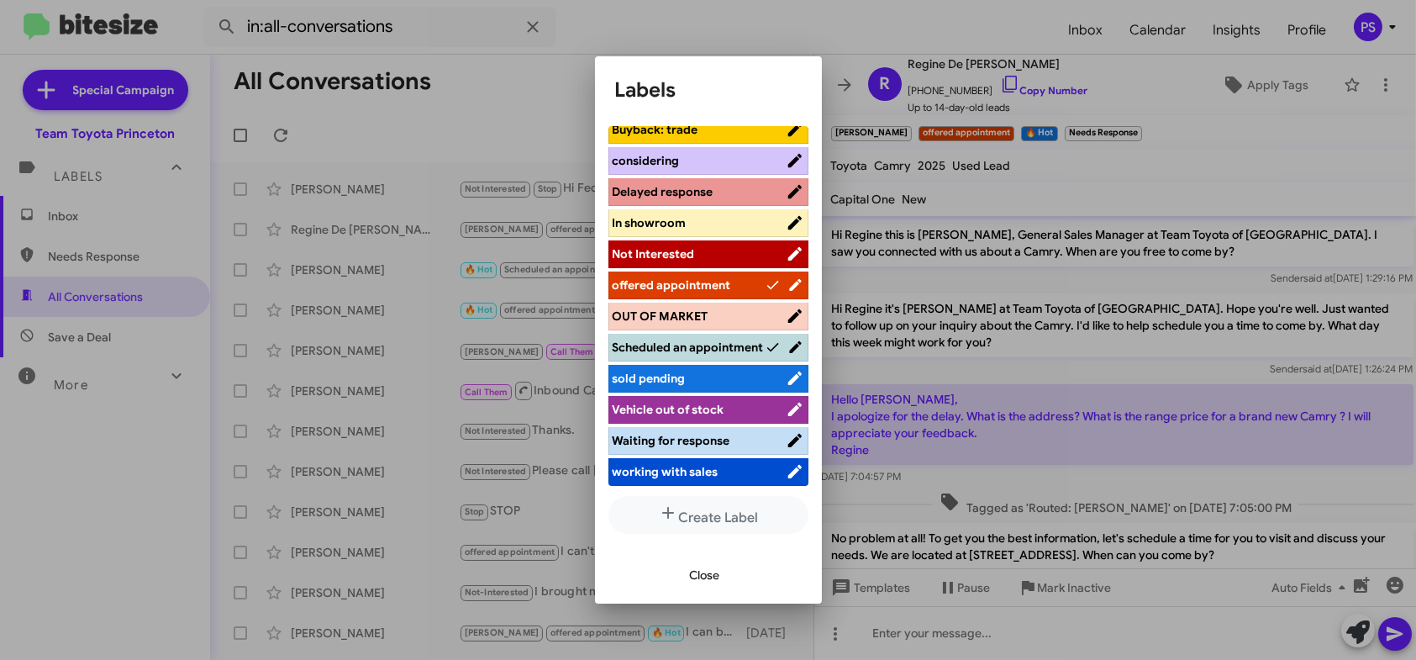
click at [698, 573] on span "Close" at bounding box center [705, 575] width 30 height 30
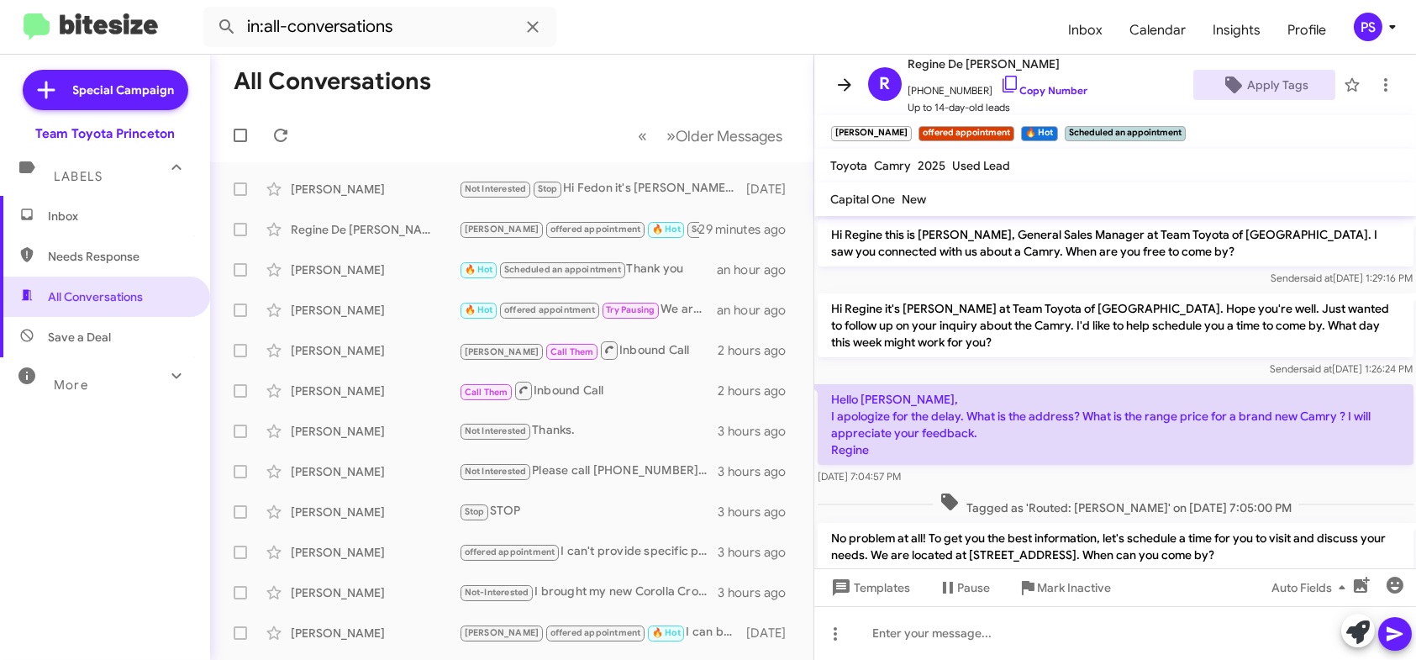
click at [837, 72] on button at bounding box center [845, 85] width 34 height 34
